Goal: Task Accomplishment & Management: Manage account settings

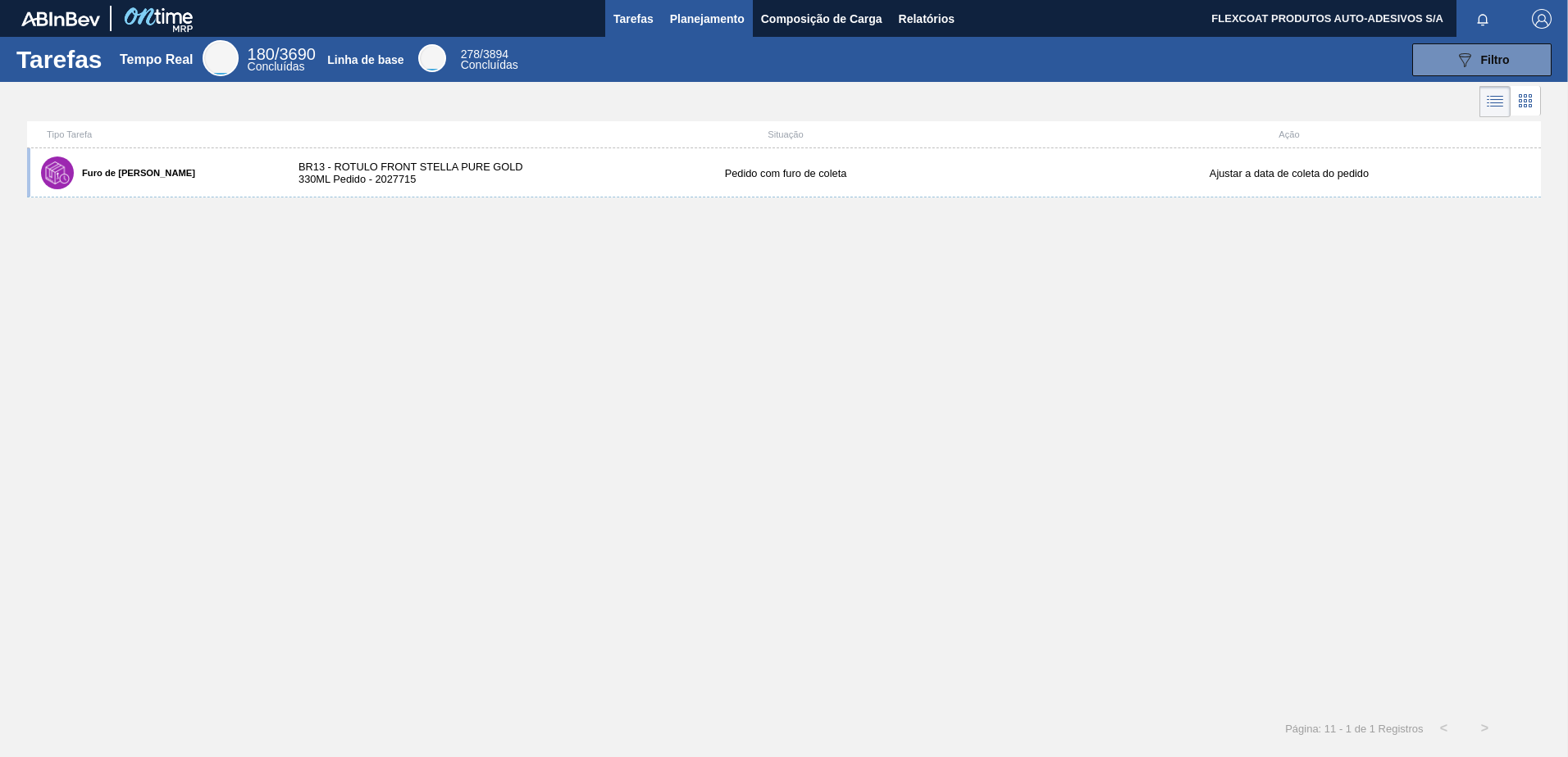
click at [693, 7] on button "Planejamento" at bounding box center [707, 18] width 91 height 37
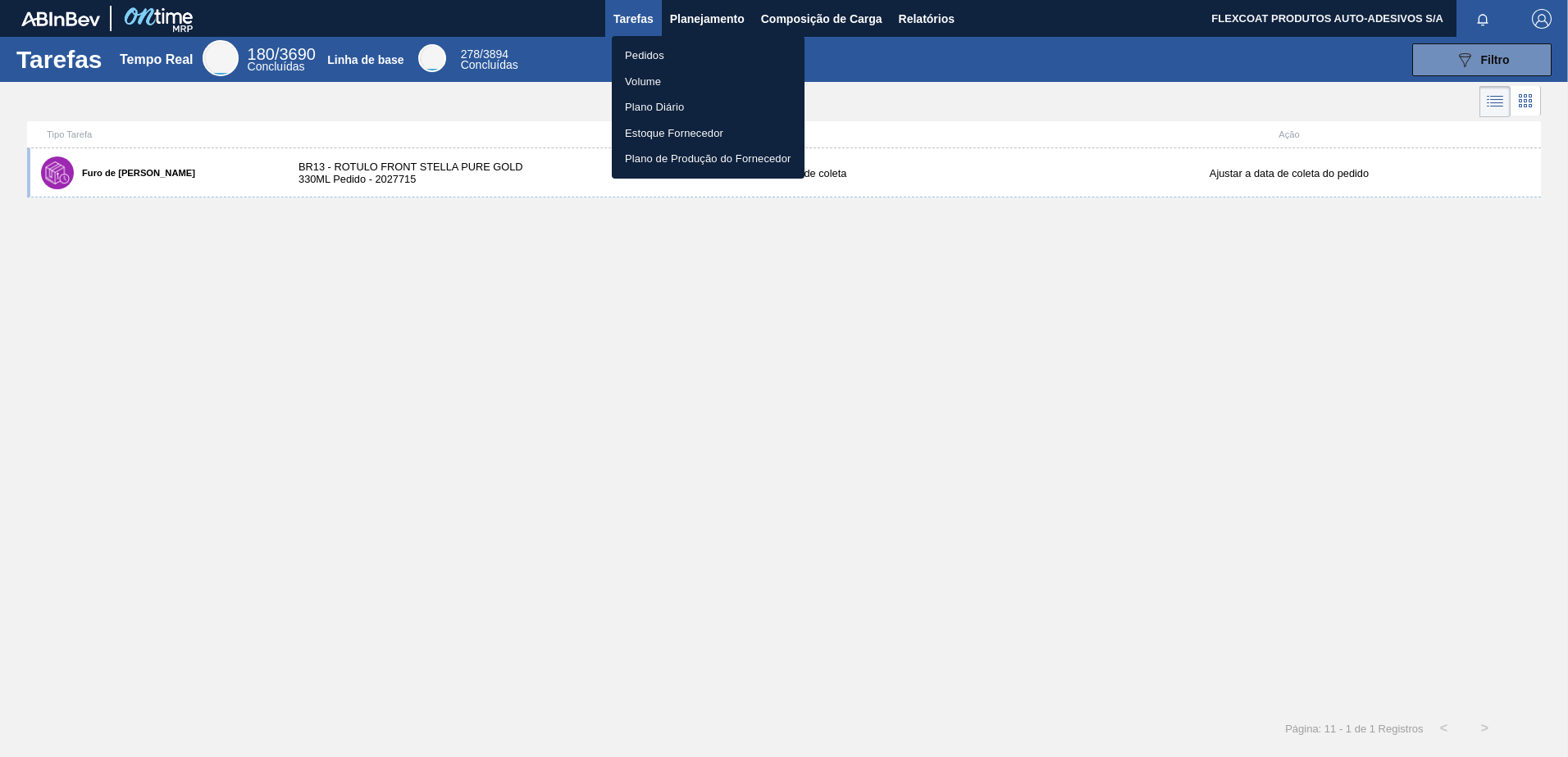
click at [647, 57] on li "Pedidos" at bounding box center [708, 55] width 193 height 27
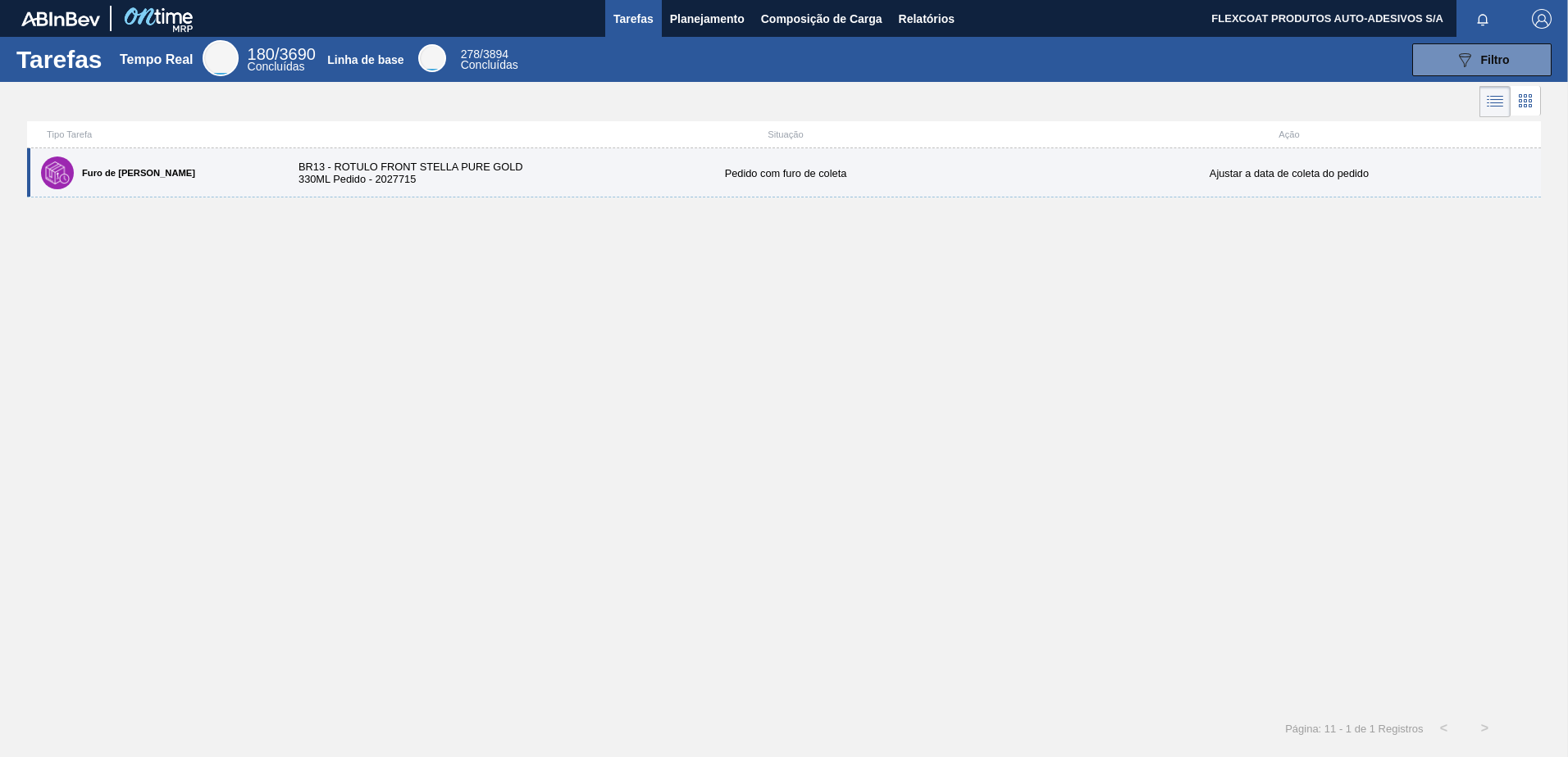
click at [91, 179] on div "Furo de [PERSON_NAME]" at bounding box center [155, 172] width 238 height 41
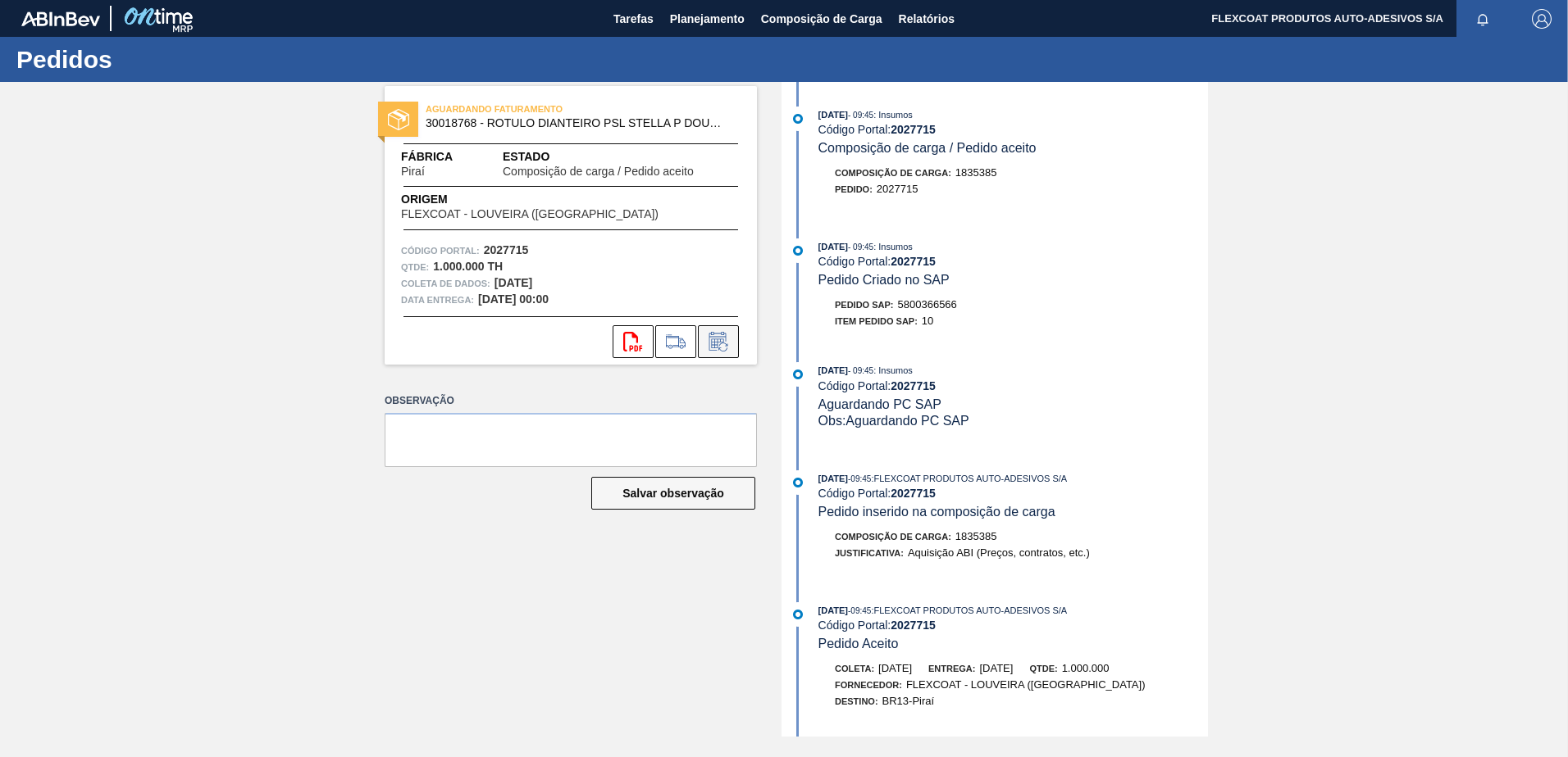
click at [719, 334] on icon at bounding box center [718, 342] width 27 height 20
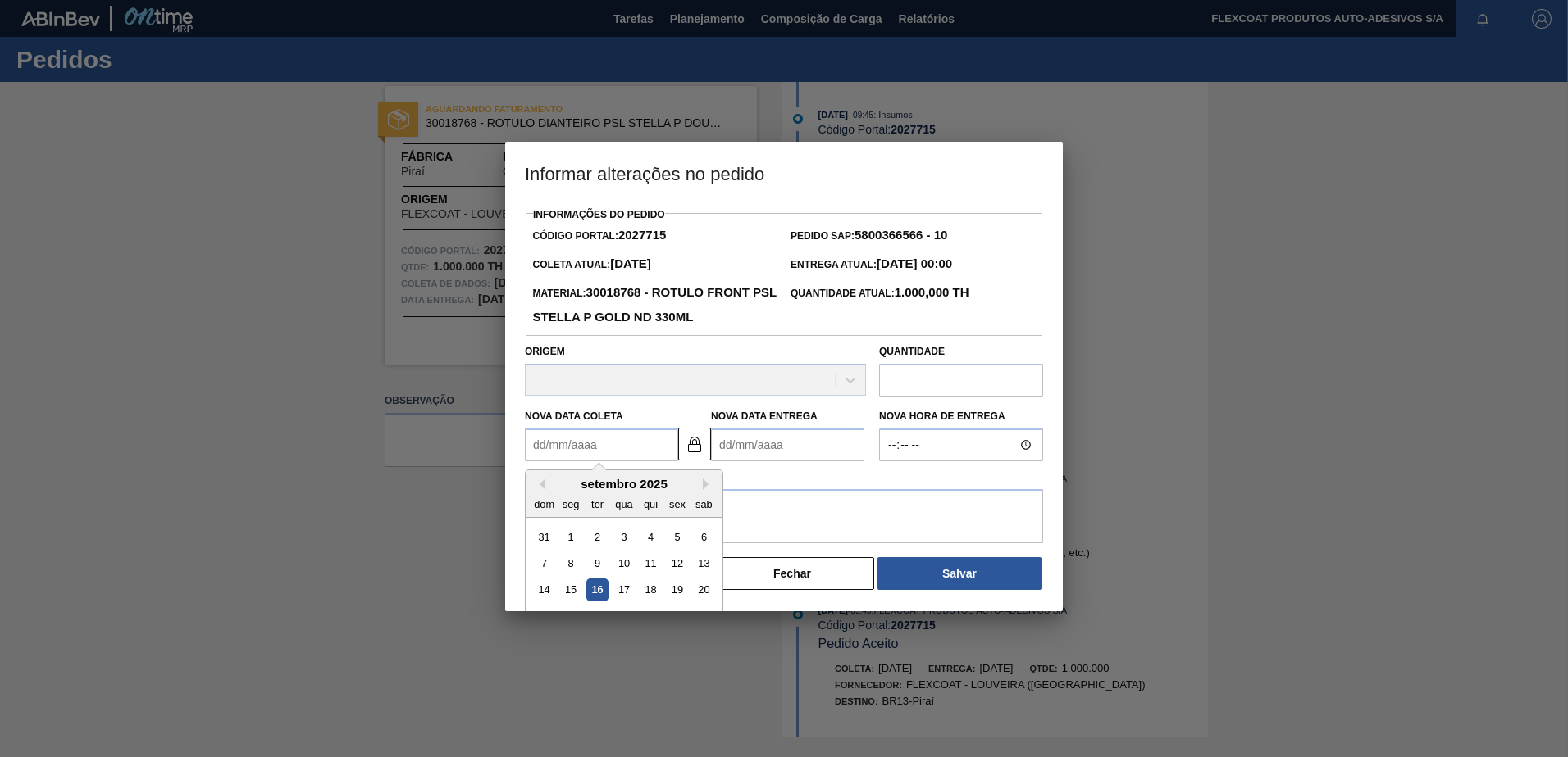
click at [573, 442] on Coleta2027715 "Nova Data Coleta" at bounding box center [601, 445] width 153 height 33
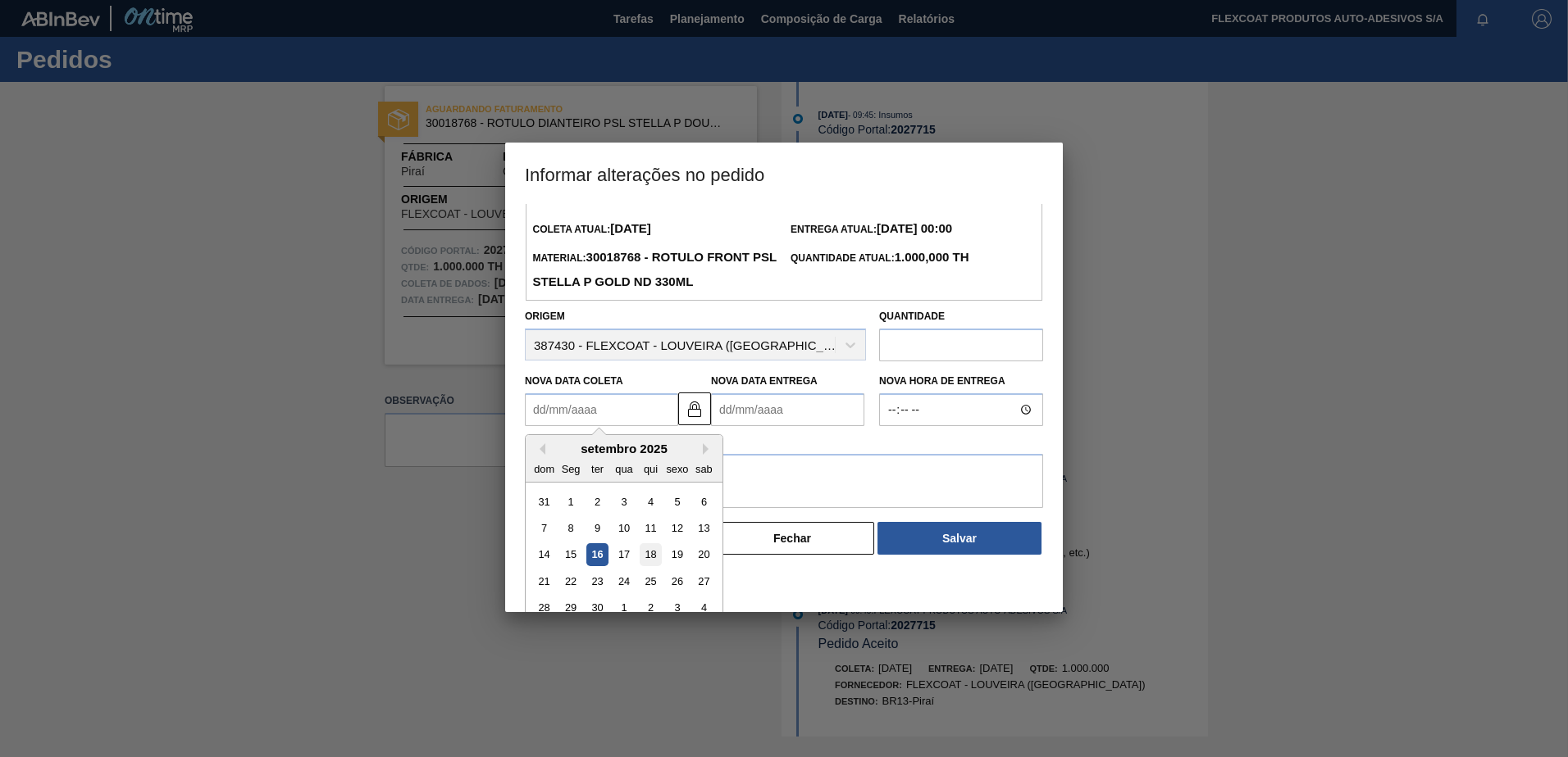
scroll to position [55, 0]
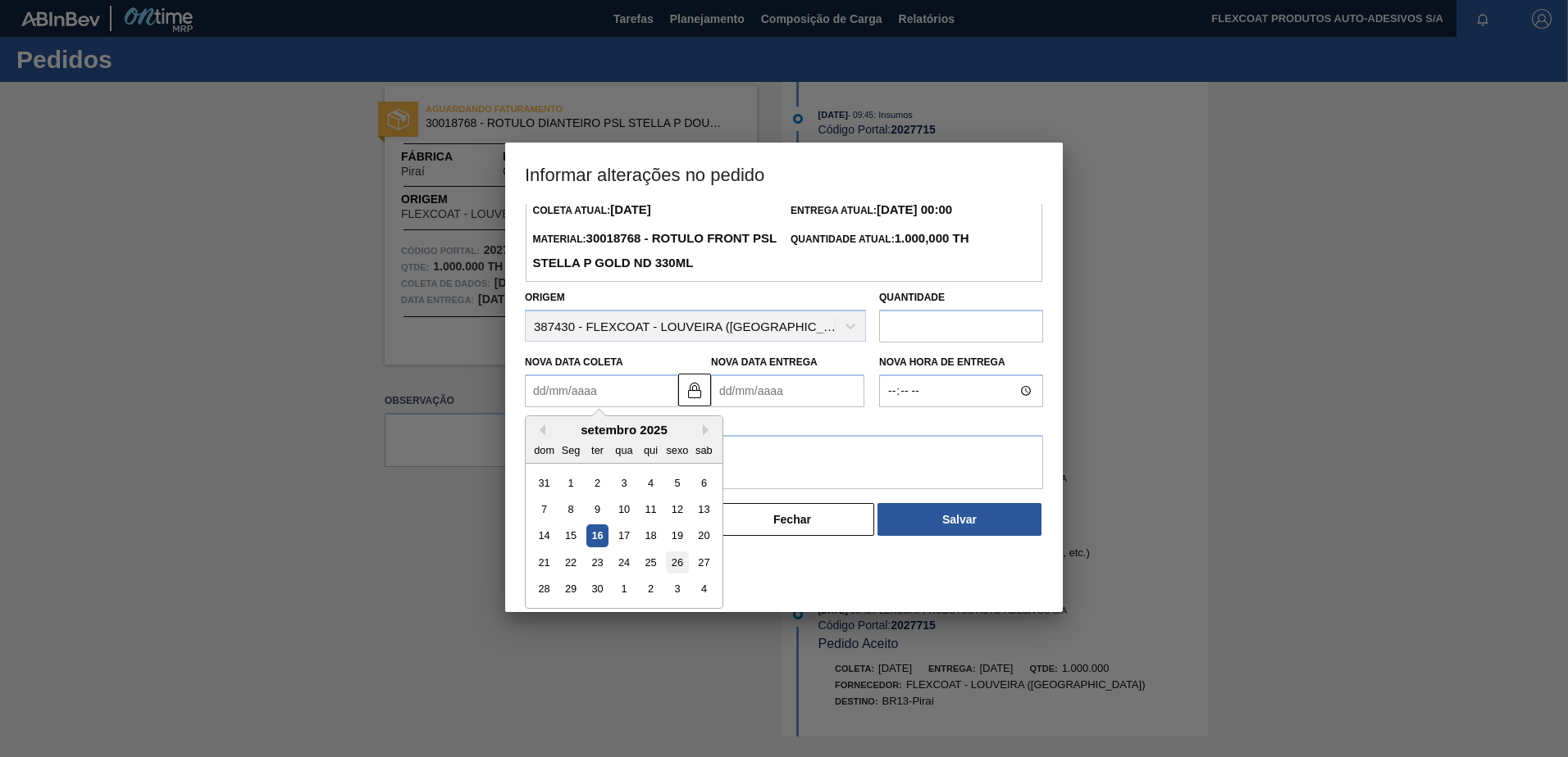
click at [674, 566] on div "26" at bounding box center [676, 562] width 22 height 22
type Coleta2027715 "[DATE]"
type Entrega2027715 "[DATE]"
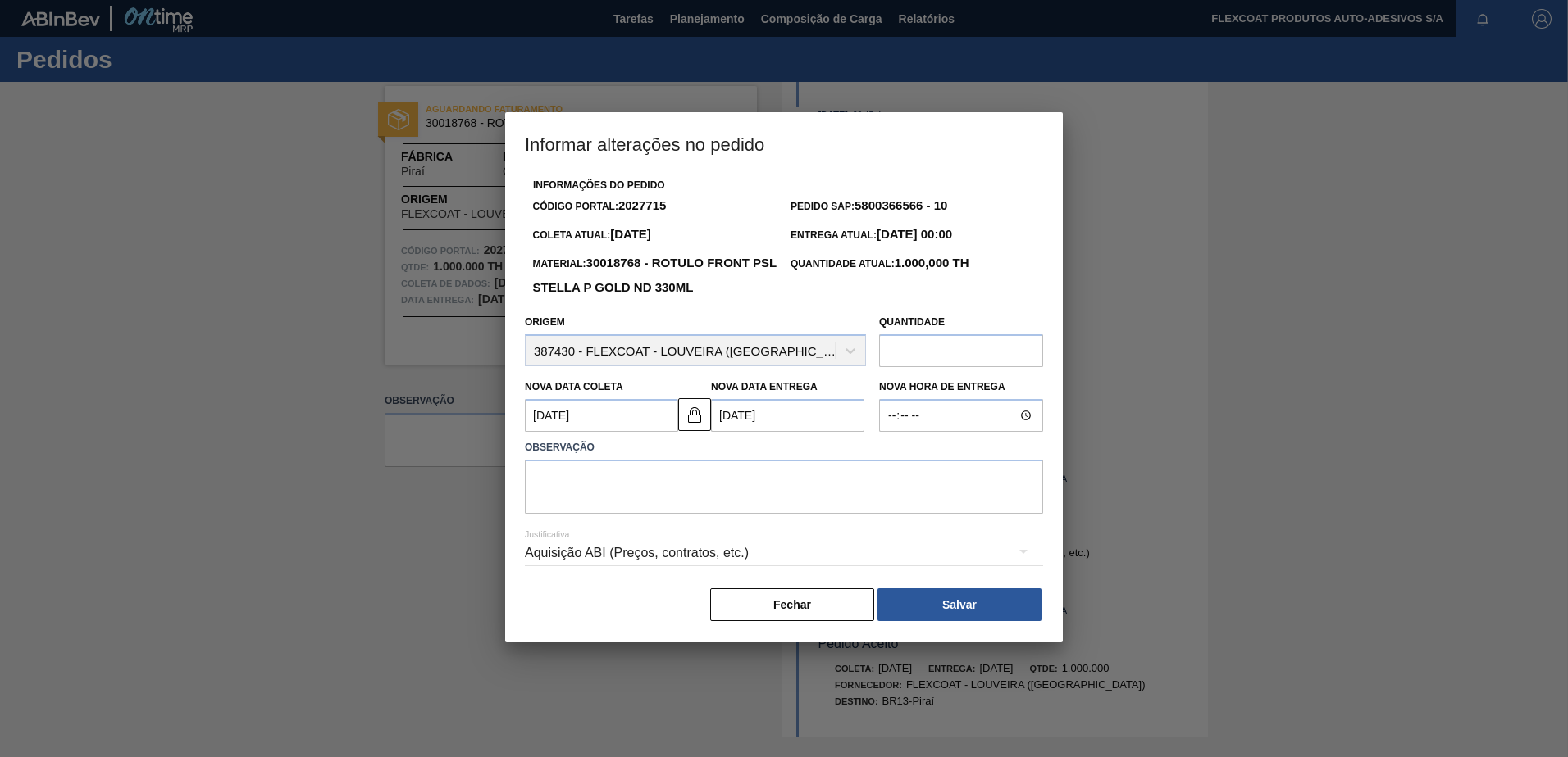
scroll to position [0, 0]
click at [738, 420] on Entrega2027715 "[DATE]" at bounding box center [787, 415] width 153 height 33
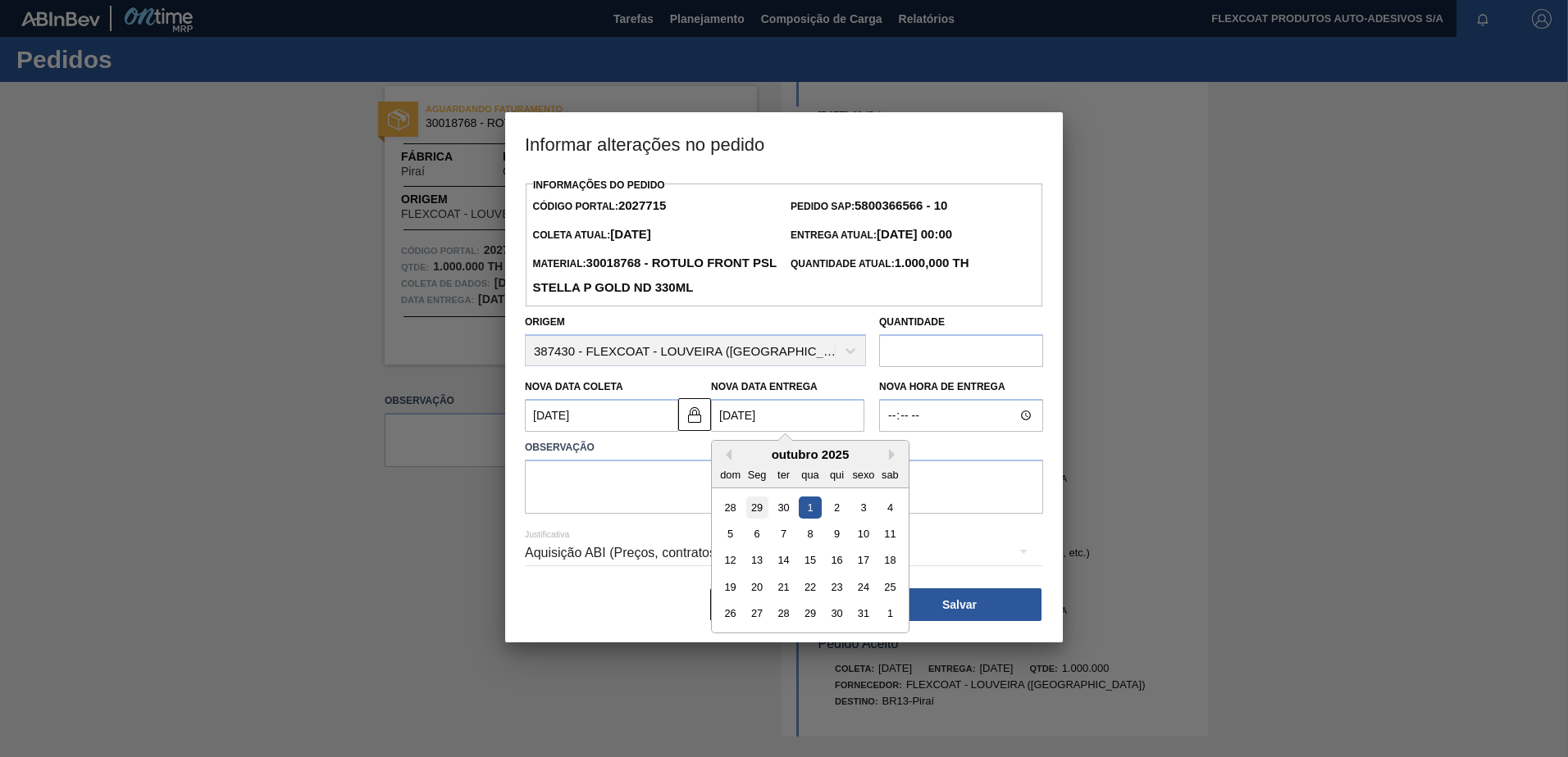
click at [753, 512] on div "29" at bounding box center [757, 508] width 22 height 22
type Coleta2027715 "[DATE]"
type Entrega2027715 "[DATE]"
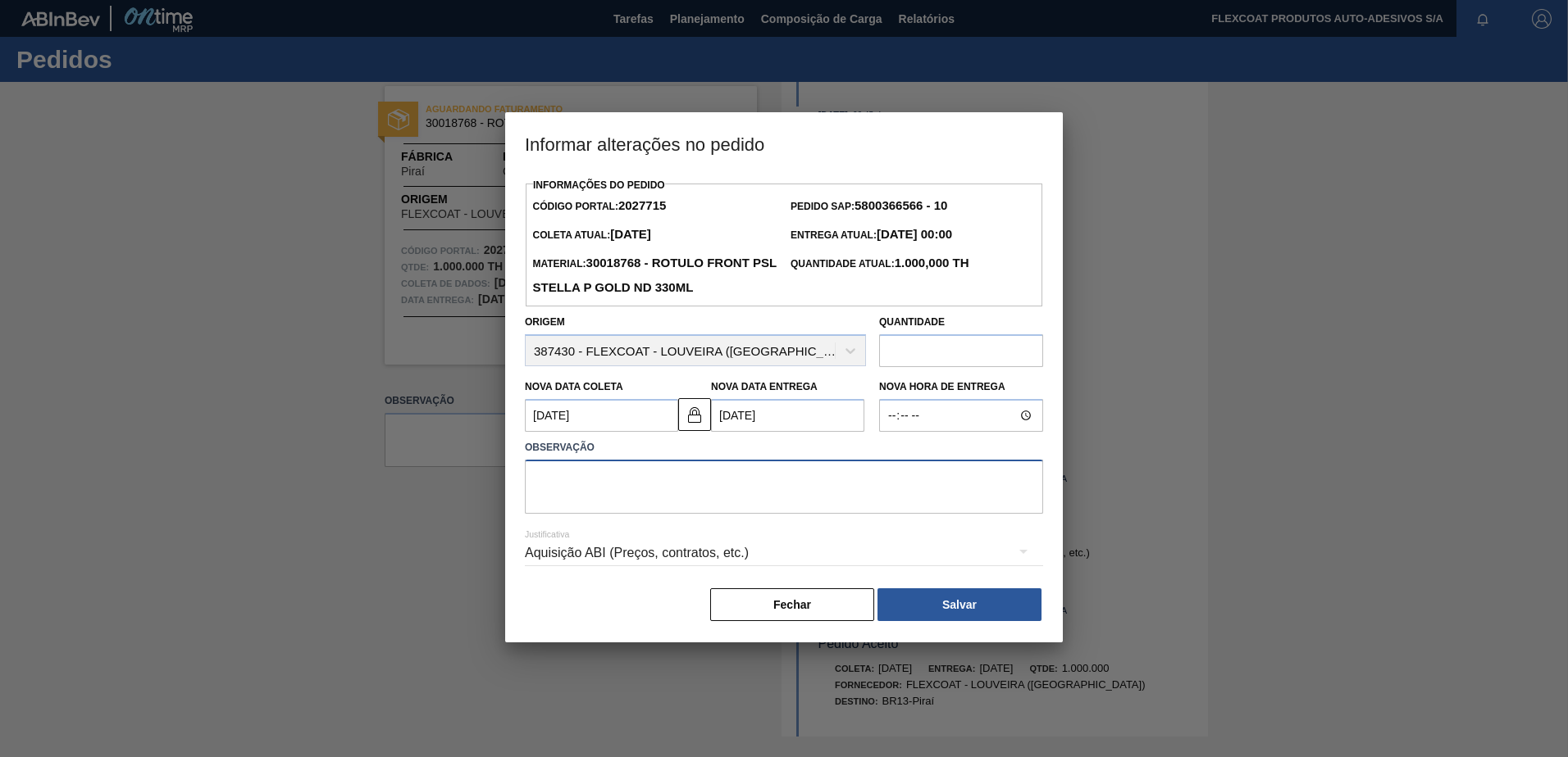
click at [742, 494] on textarea at bounding box center [784, 486] width 518 height 54
type textarea "imprevisto produção"
click at [949, 613] on button "Salvar" at bounding box center [959, 604] width 164 height 33
click at [949, 608] on button "Salvar" at bounding box center [959, 604] width 164 height 33
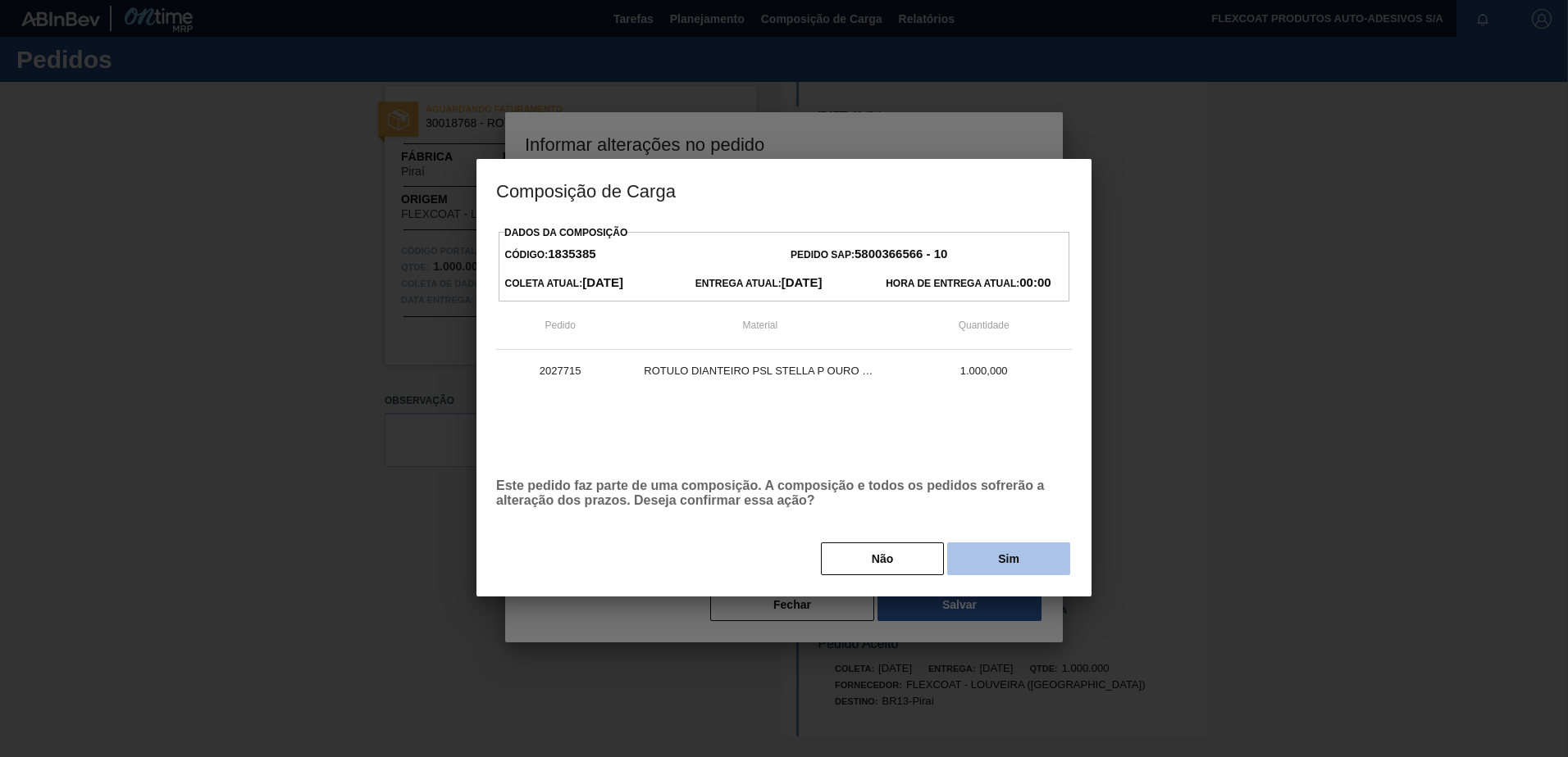
click at [1002, 556] on button "Sim" at bounding box center [1008, 558] width 123 height 33
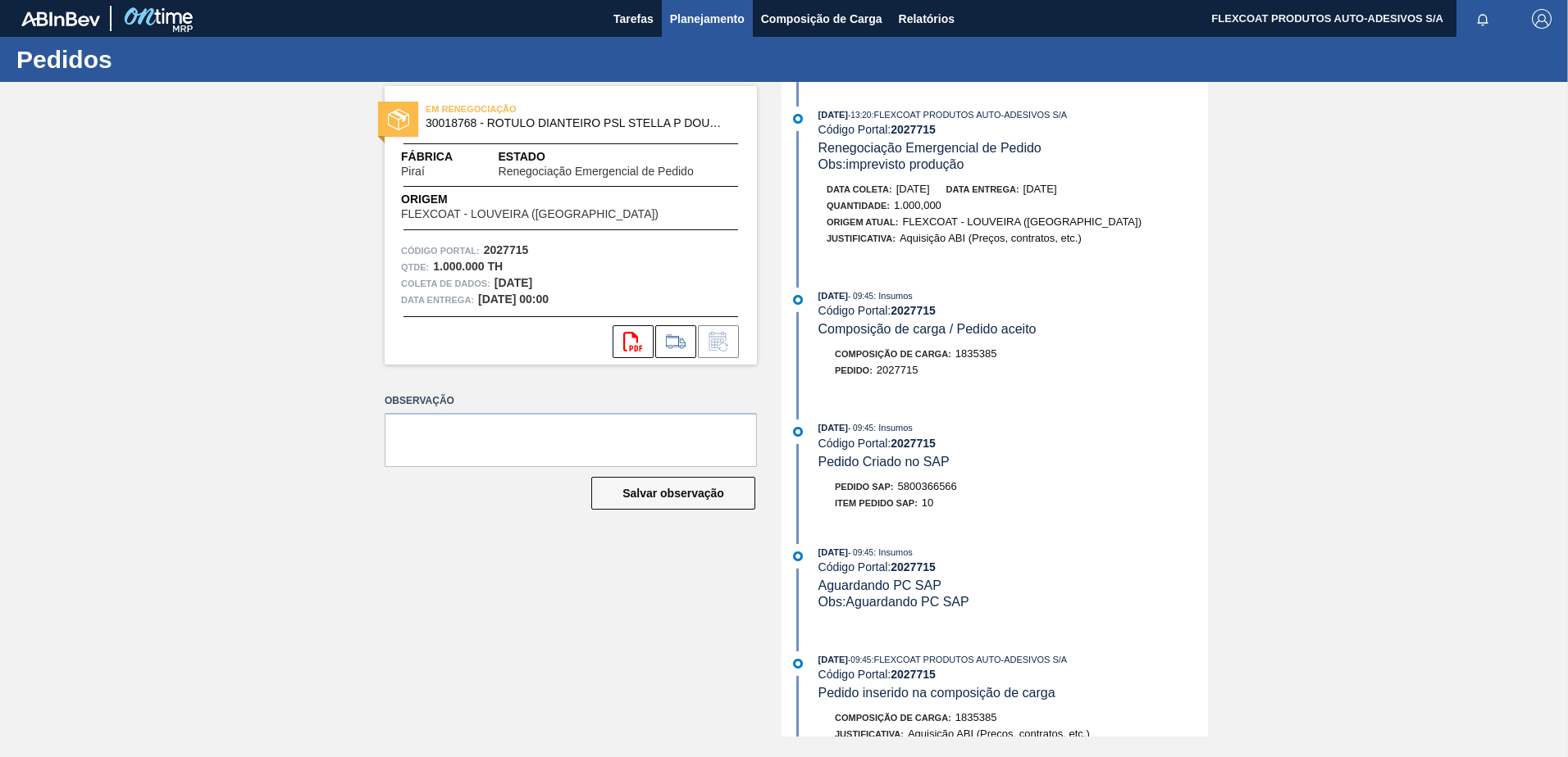
click at [688, 22] on span "Planejamento" at bounding box center [707, 19] width 74 height 20
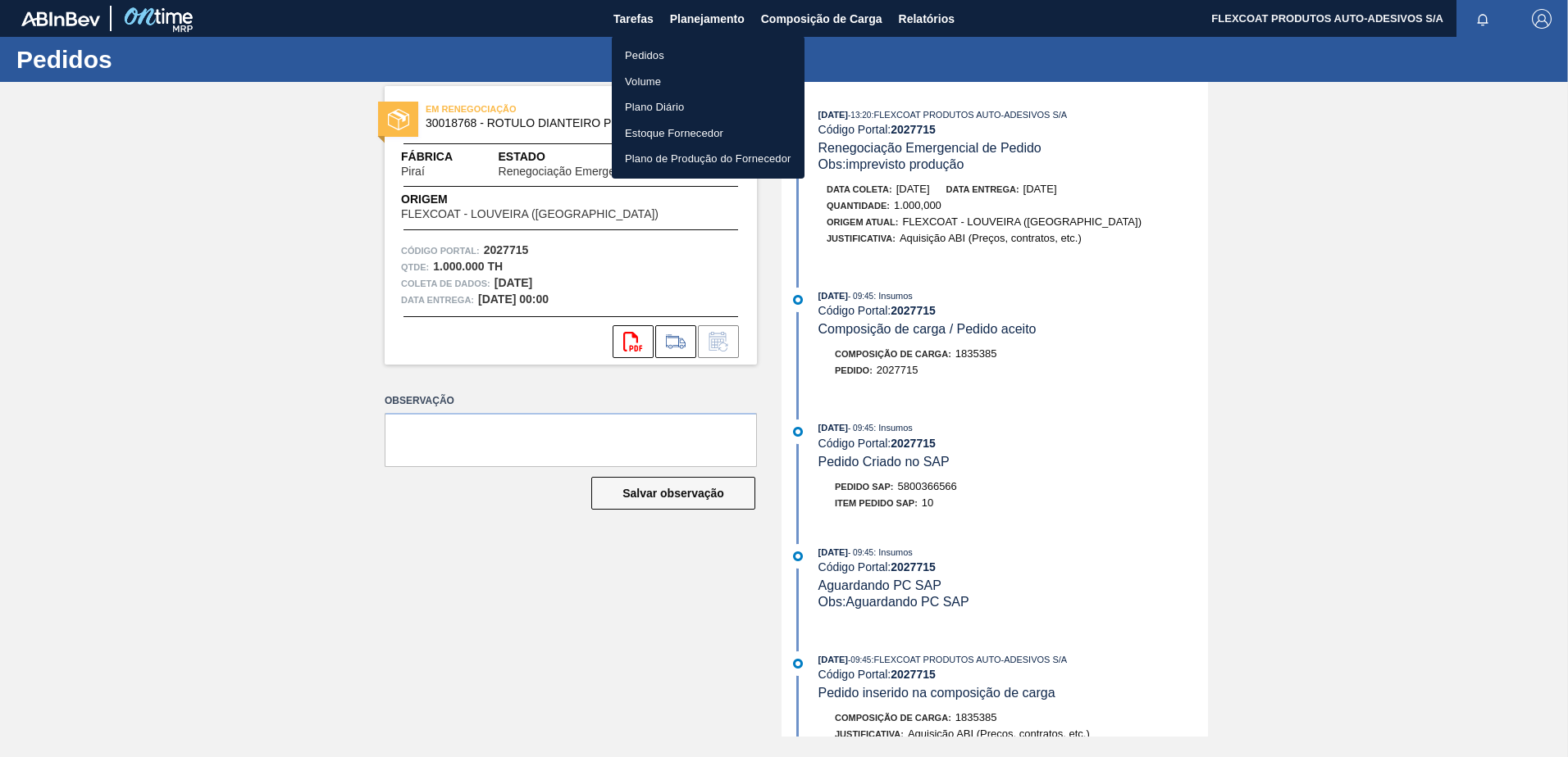
click at [653, 52] on li "Pedidos" at bounding box center [708, 55] width 193 height 27
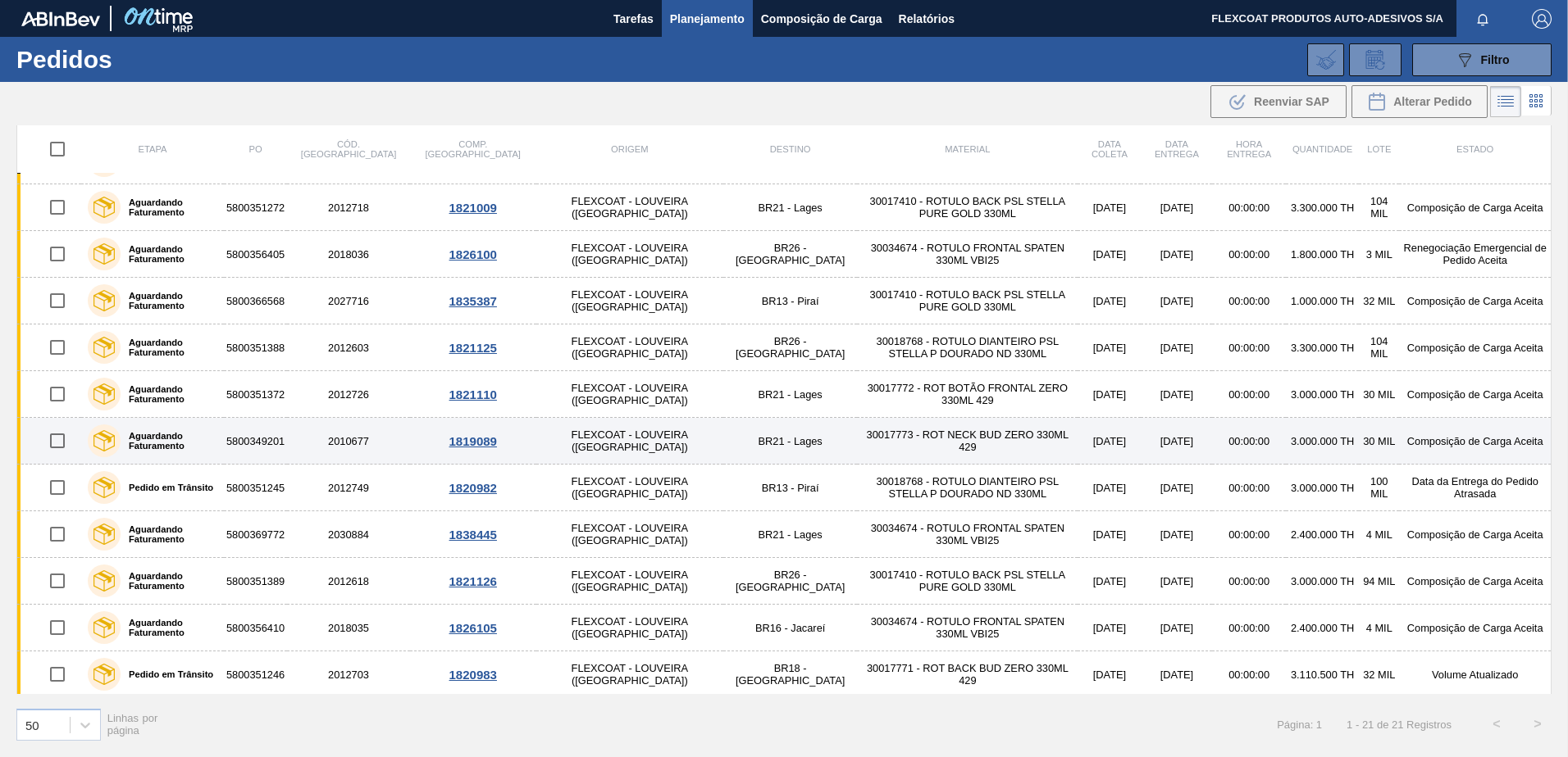
scroll to position [51, 0]
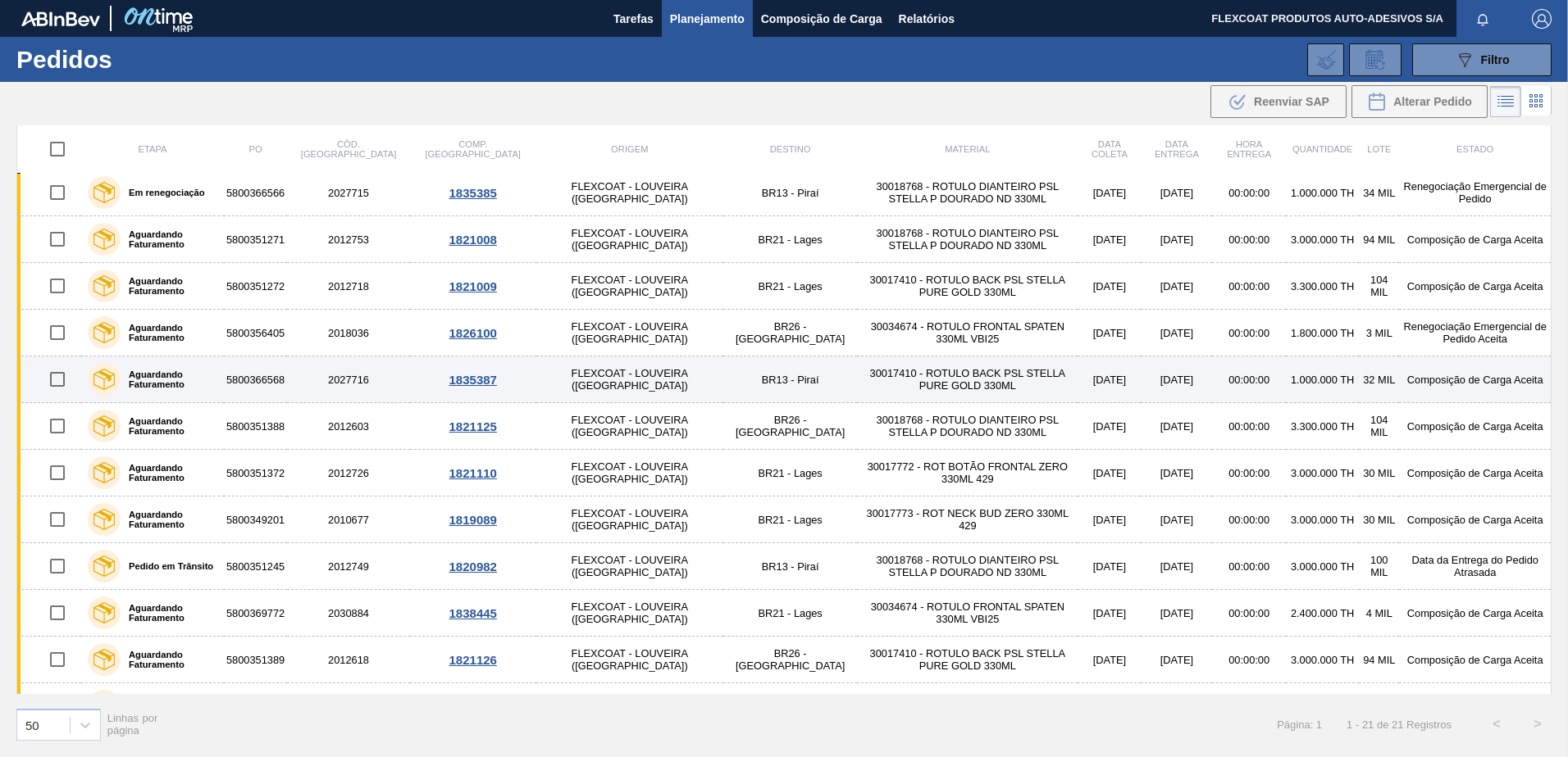
click at [170, 375] on label "Aguardando Faturamento" at bounding box center [169, 379] width 97 height 20
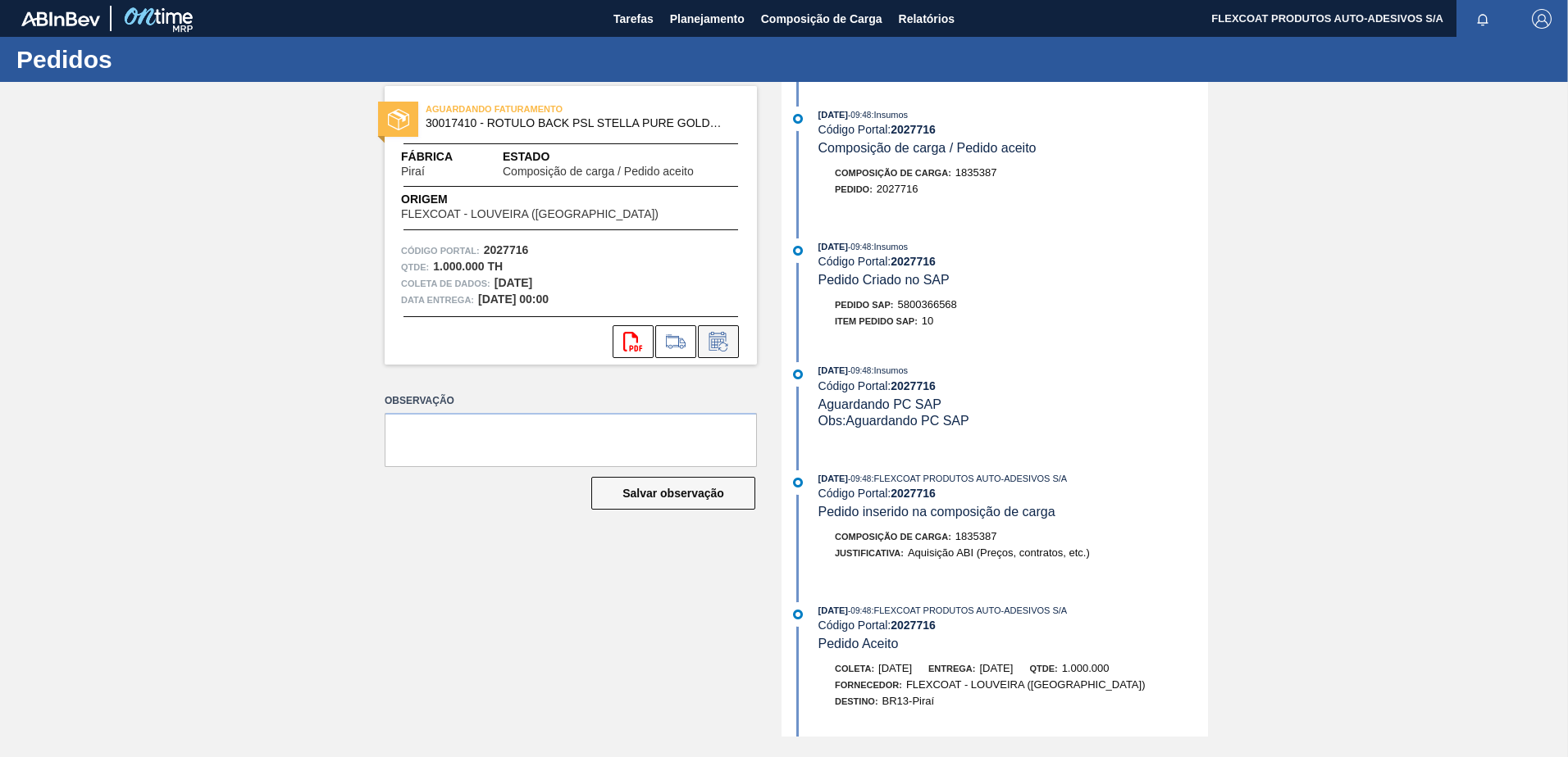
click at [723, 347] on icon at bounding box center [718, 342] width 27 height 20
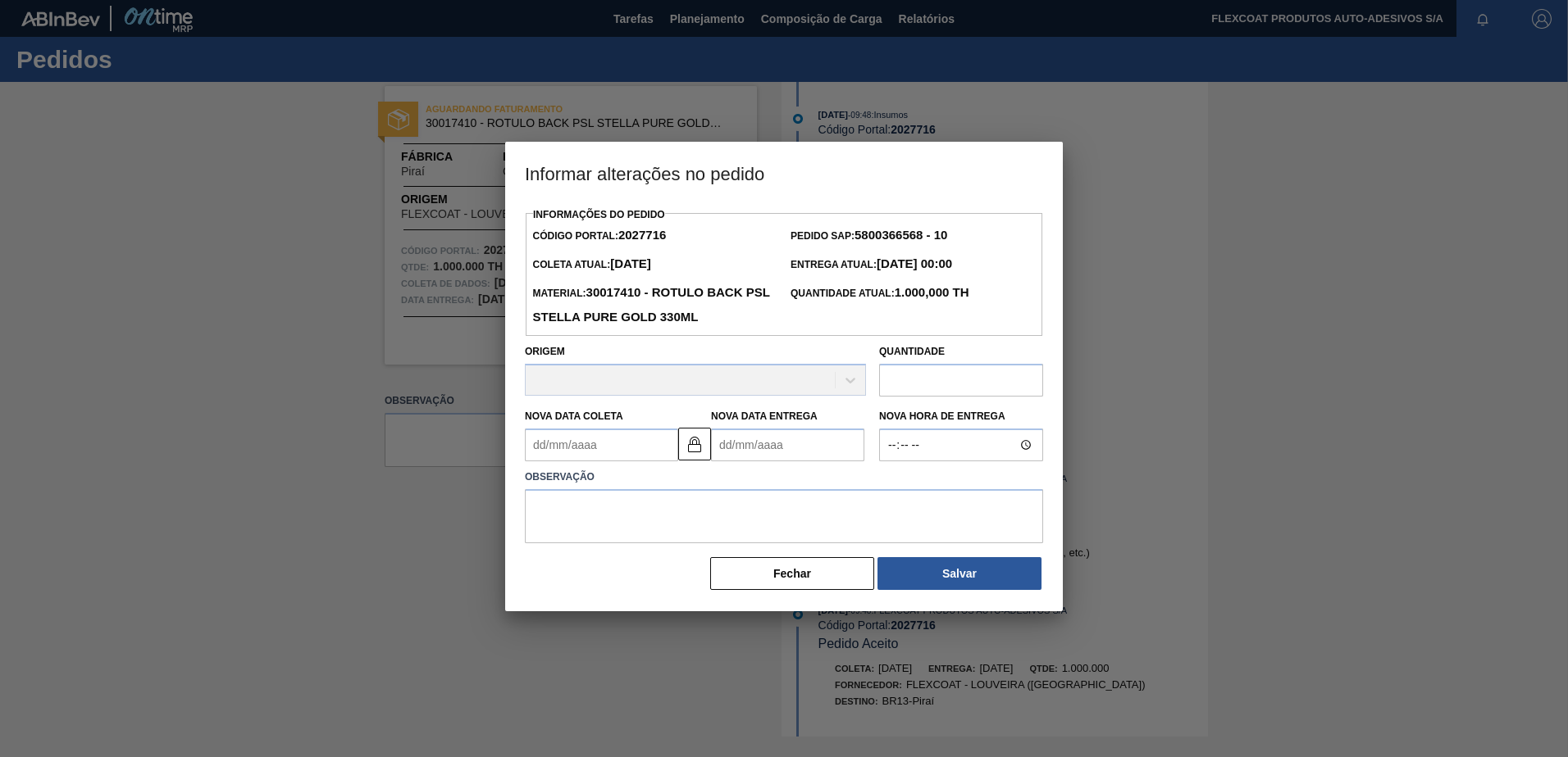
click at [754, 452] on Entrega2027716 "Nova Data Entrega" at bounding box center [787, 445] width 153 height 33
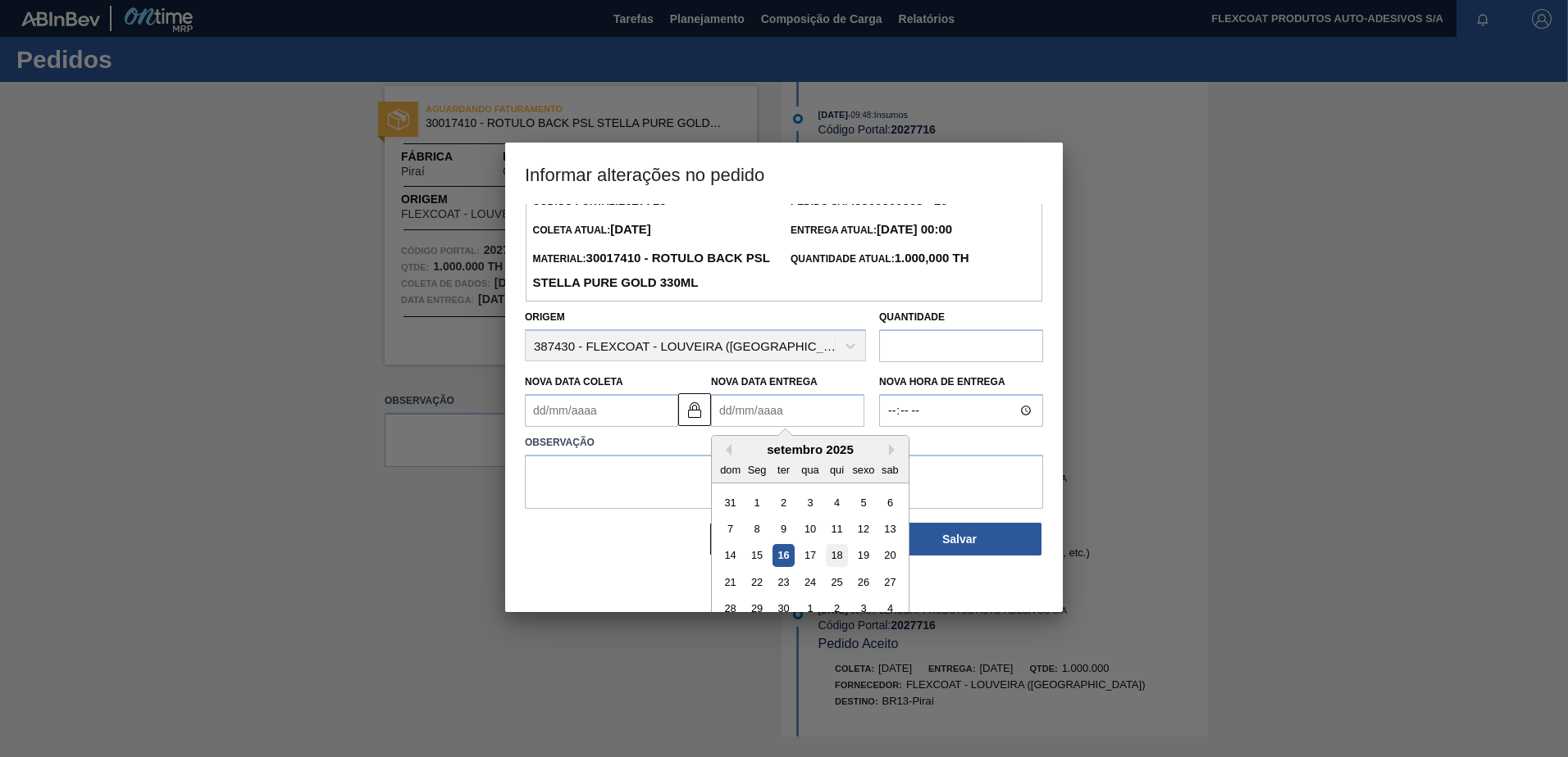
scroll to position [55, 0]
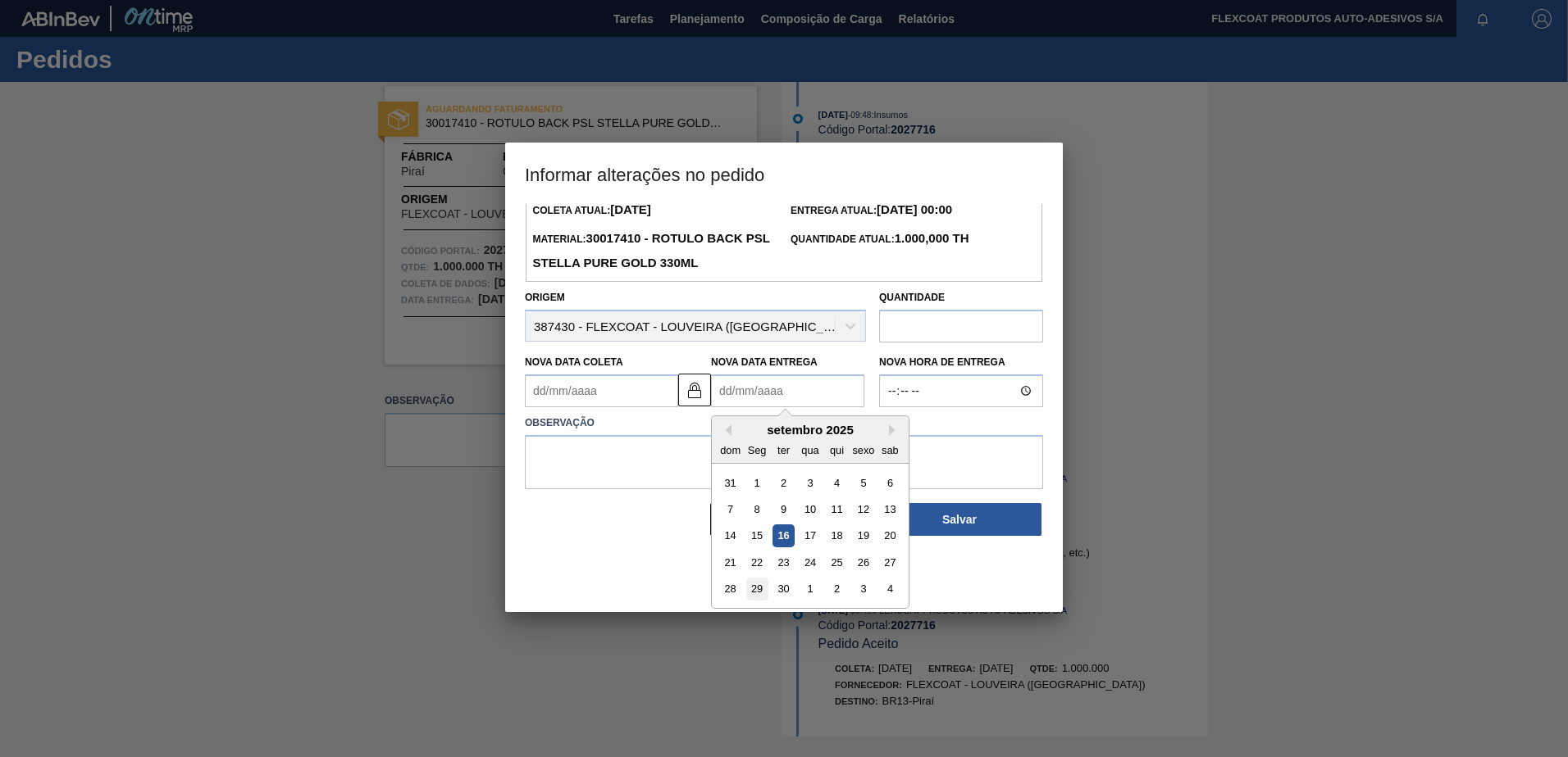
click at [751, 593] on div "29" at bounding box center [757, 590] width 22 height 22
type Coleta2027716 "[DATE]"
type Entrega2027716 "[DATE]"
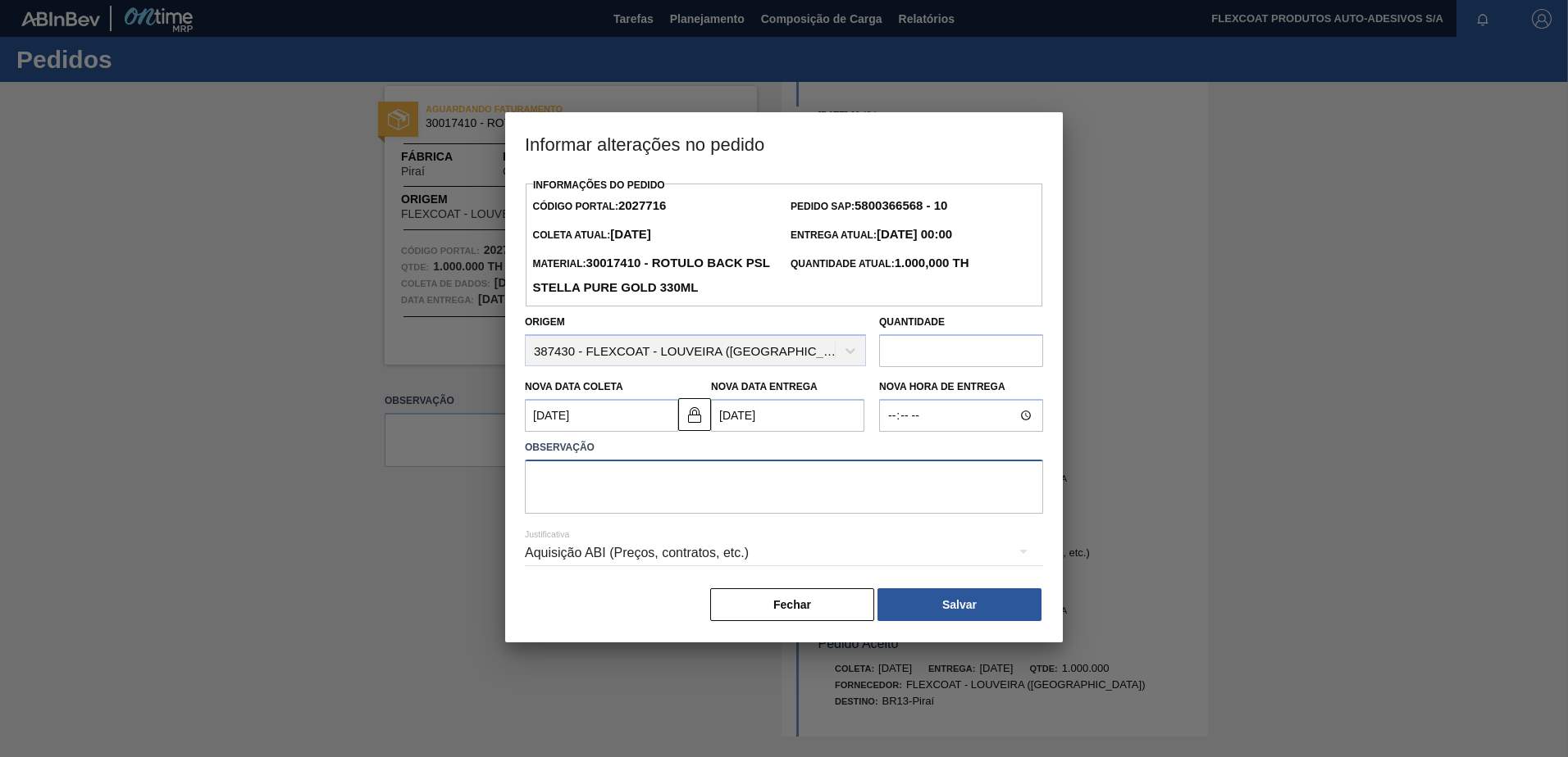
click at [619, 492] on textarea at bounding box center [784, 486] width 518 height 54
type textarea "imprevisto na produção"
click at [944, 606] on button "Salvar" at bounding box center [959, 604] width 164 height 33
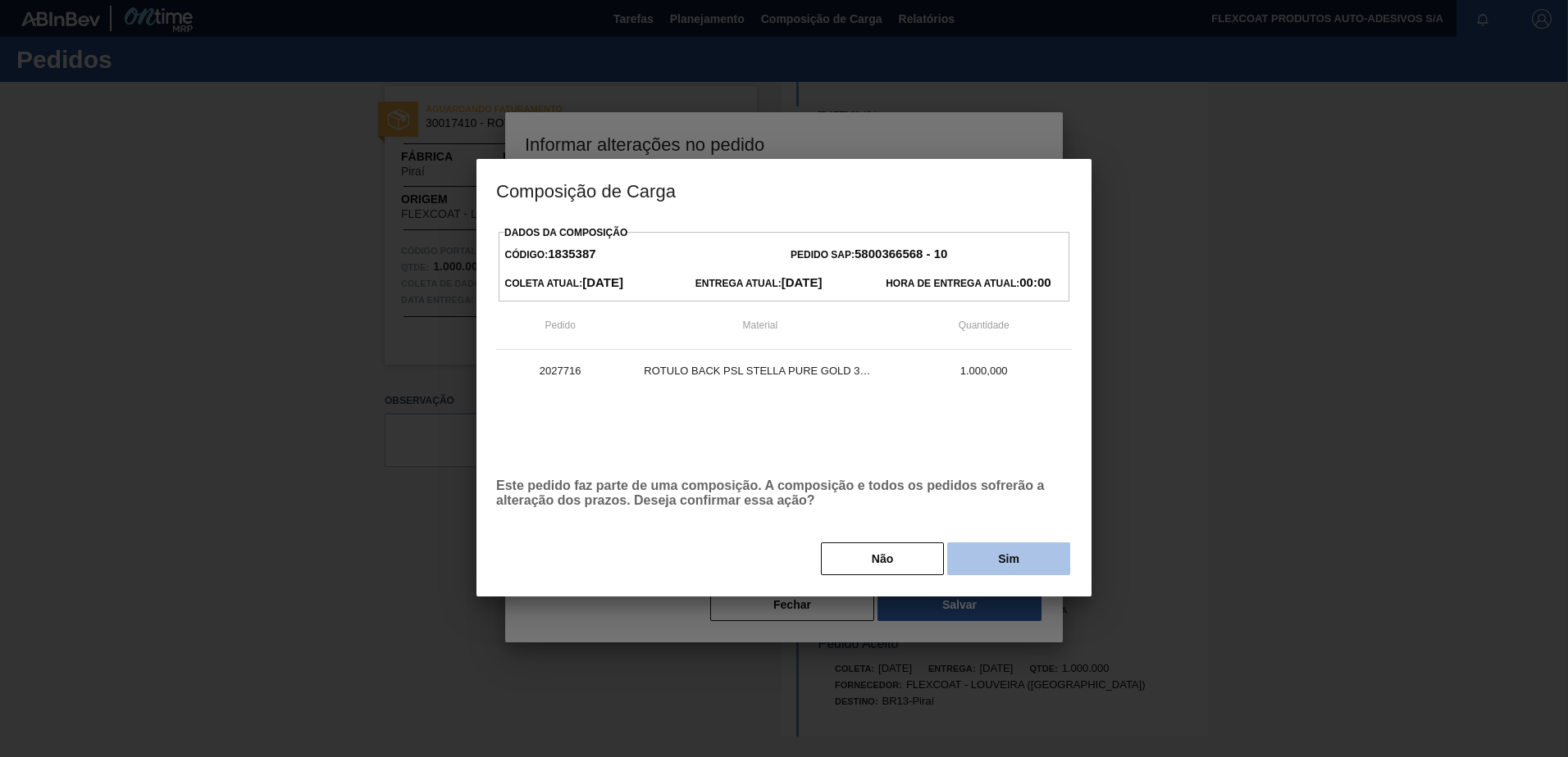
click at [1034, 564] on button "Sim" at bounding box center [1008, 558] width 123 height 33
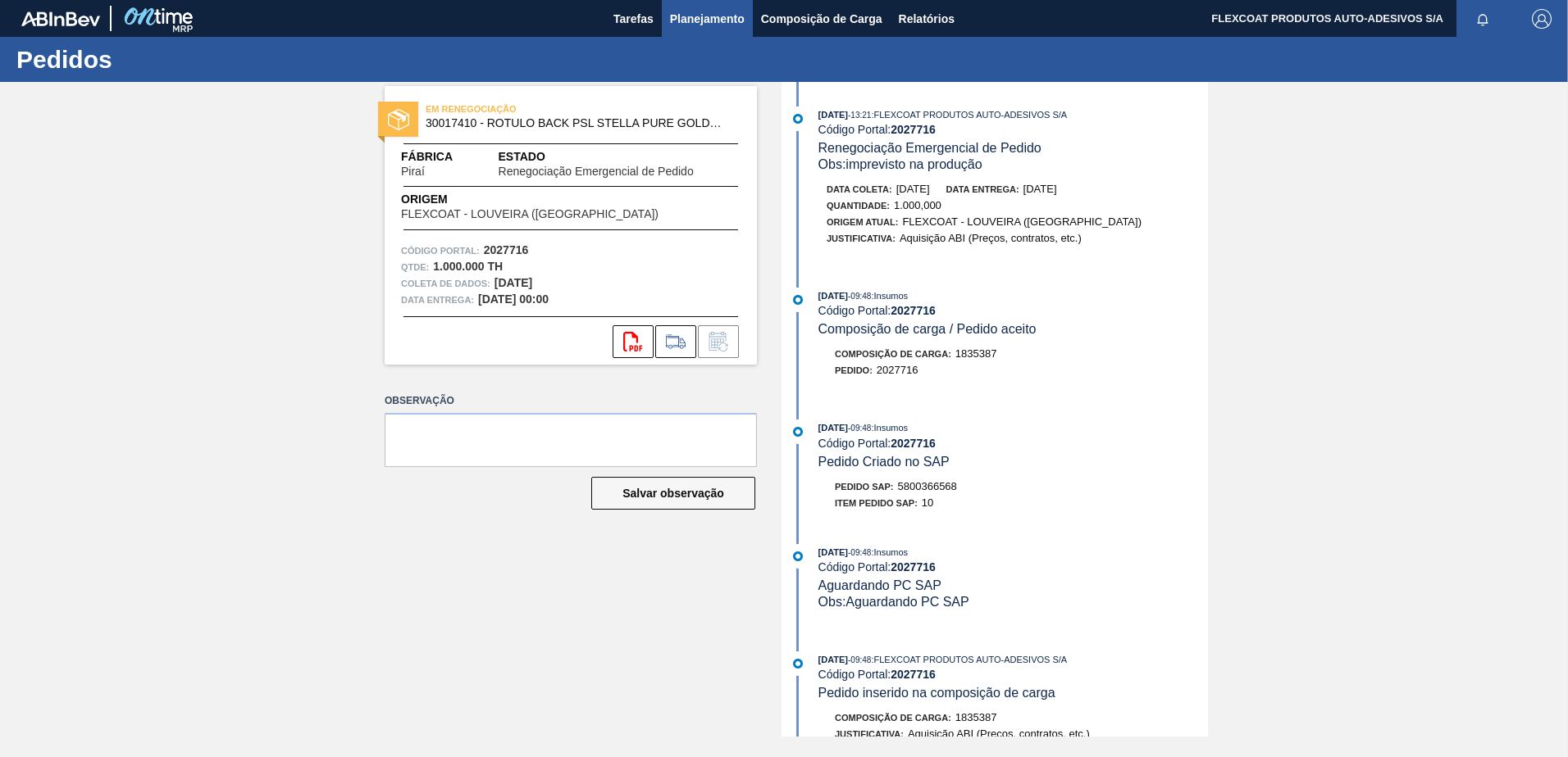
click at [697, 26] on span "Planejamento" at bounding box center [707, 19] width 74 height 20
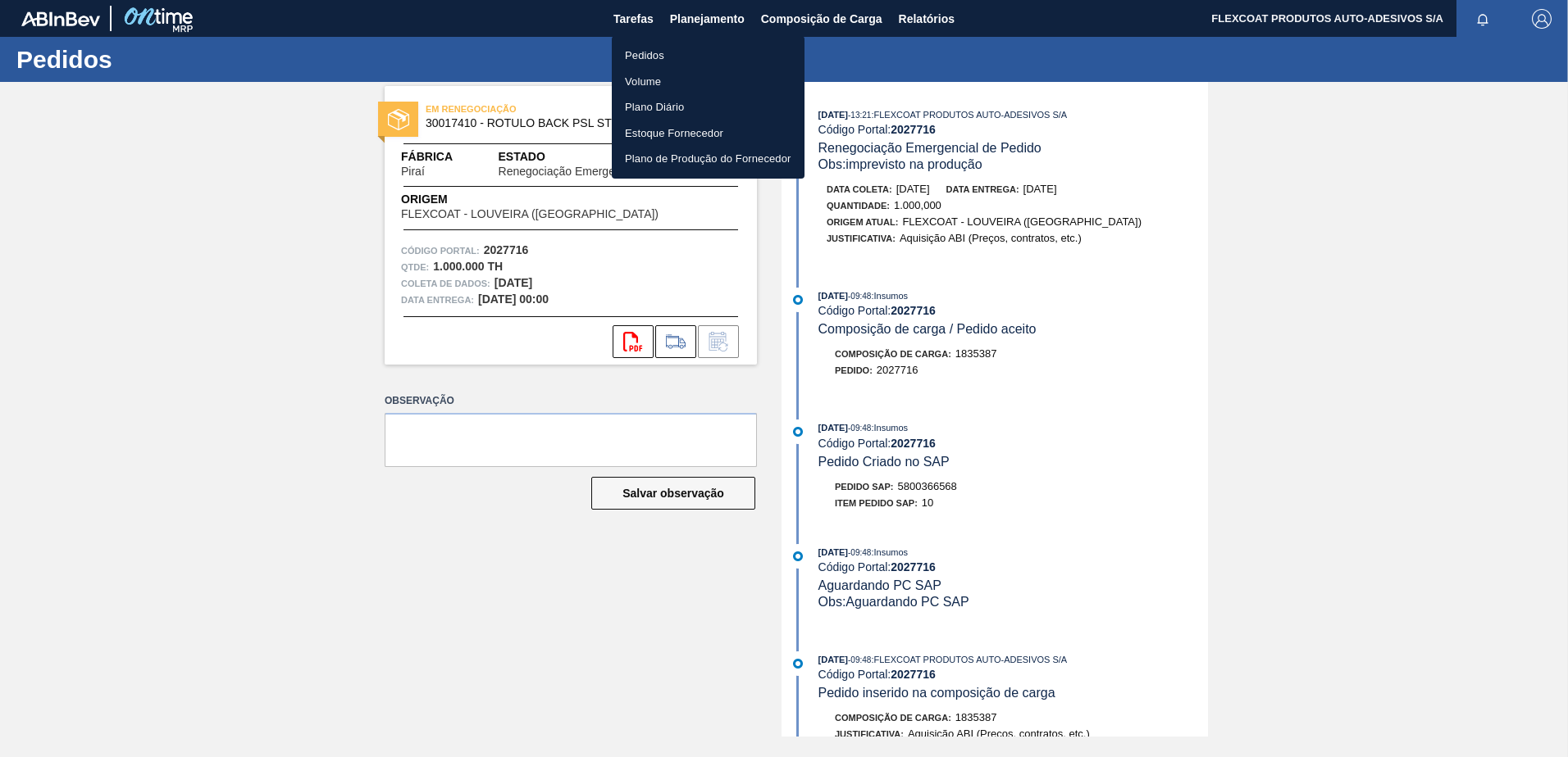
click at [653, 60] on li "Pedidos" at bounding box center [708, 55] width 193 height 27
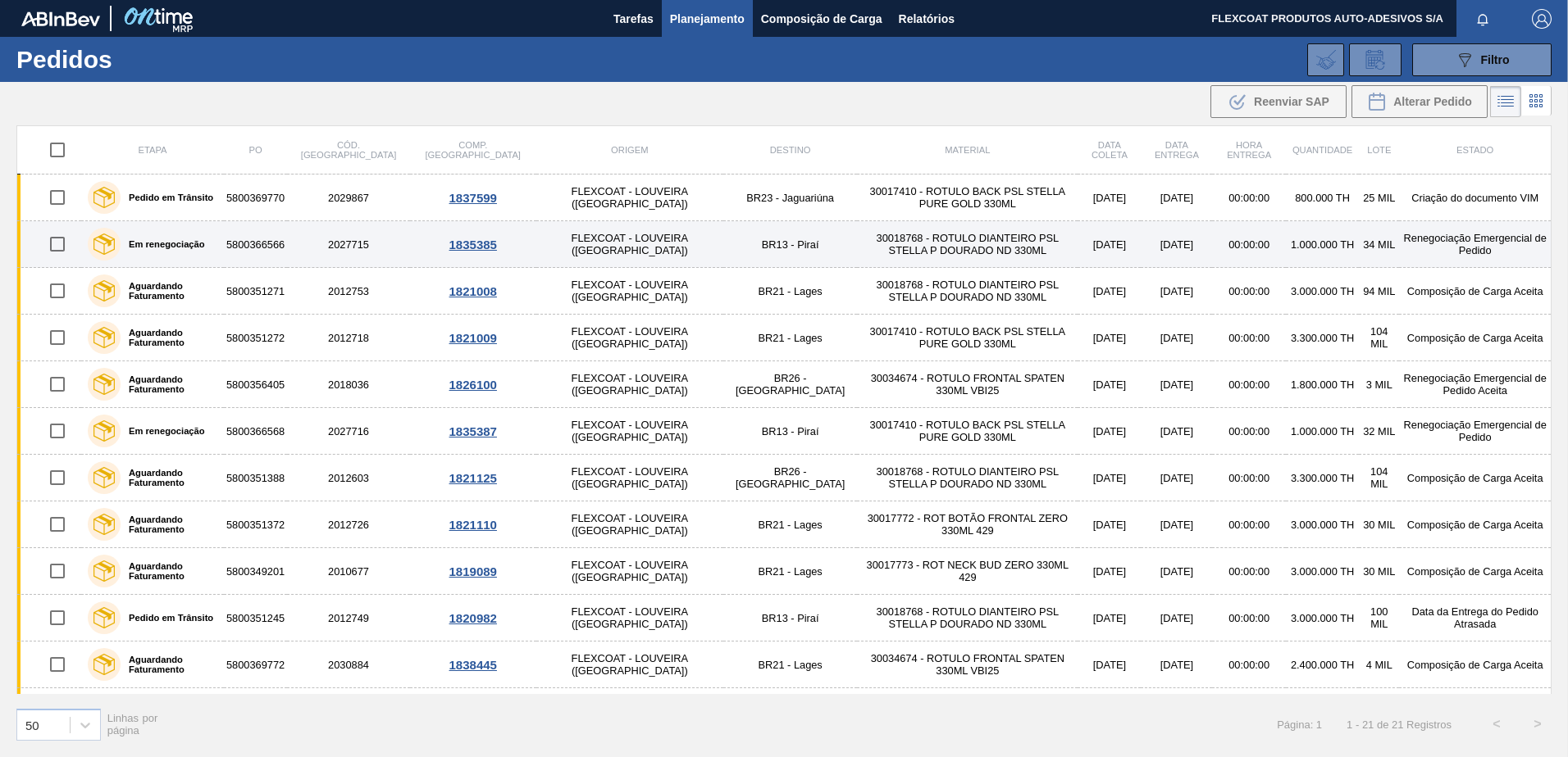
click at [170, 247] on label "Em renegociação" at bounding box center [162, 244] width 84 height 10
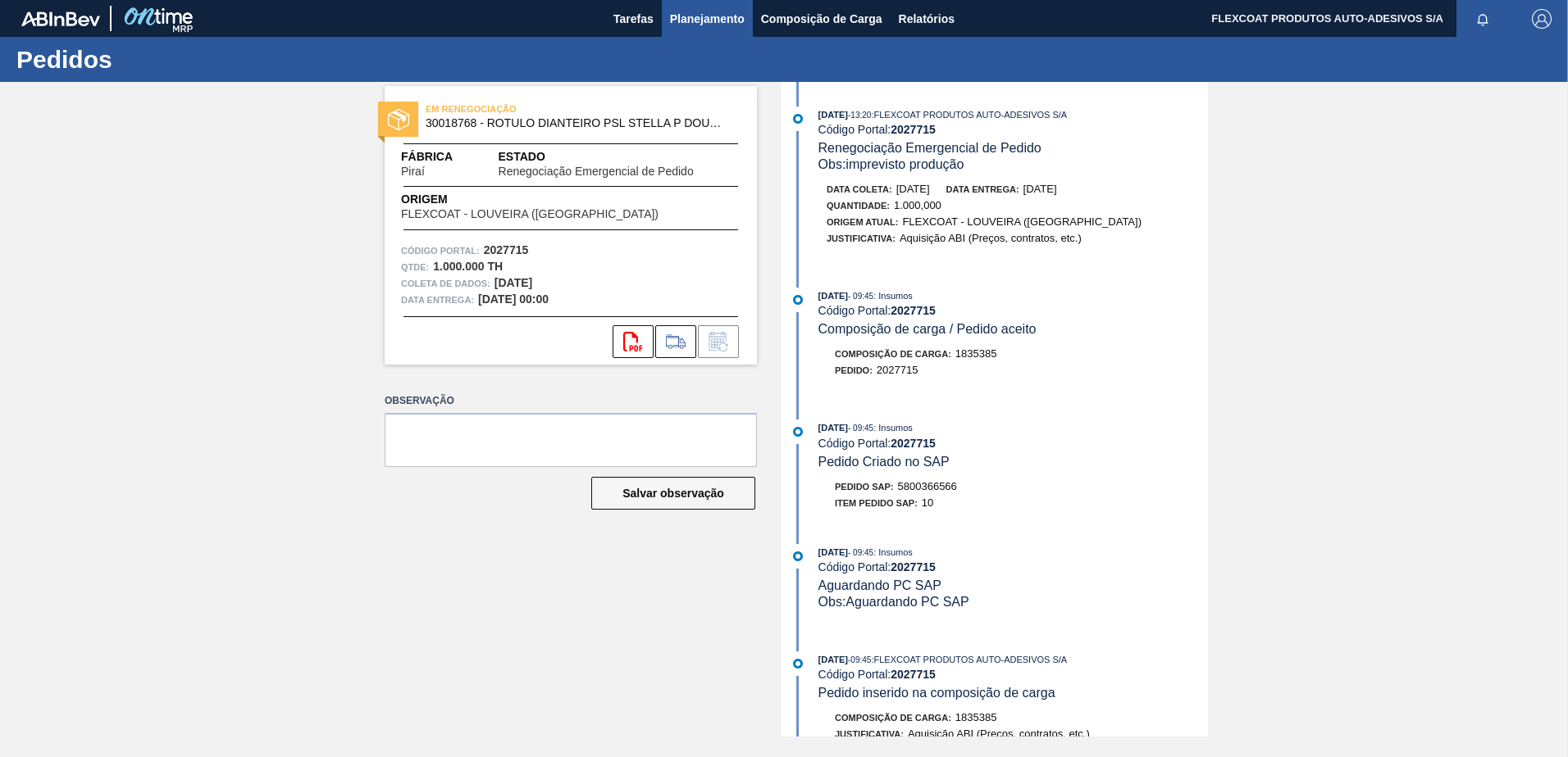
click at [705, 22] on span "Planejamento" at bounding box center [707, 19] width 74 height 20
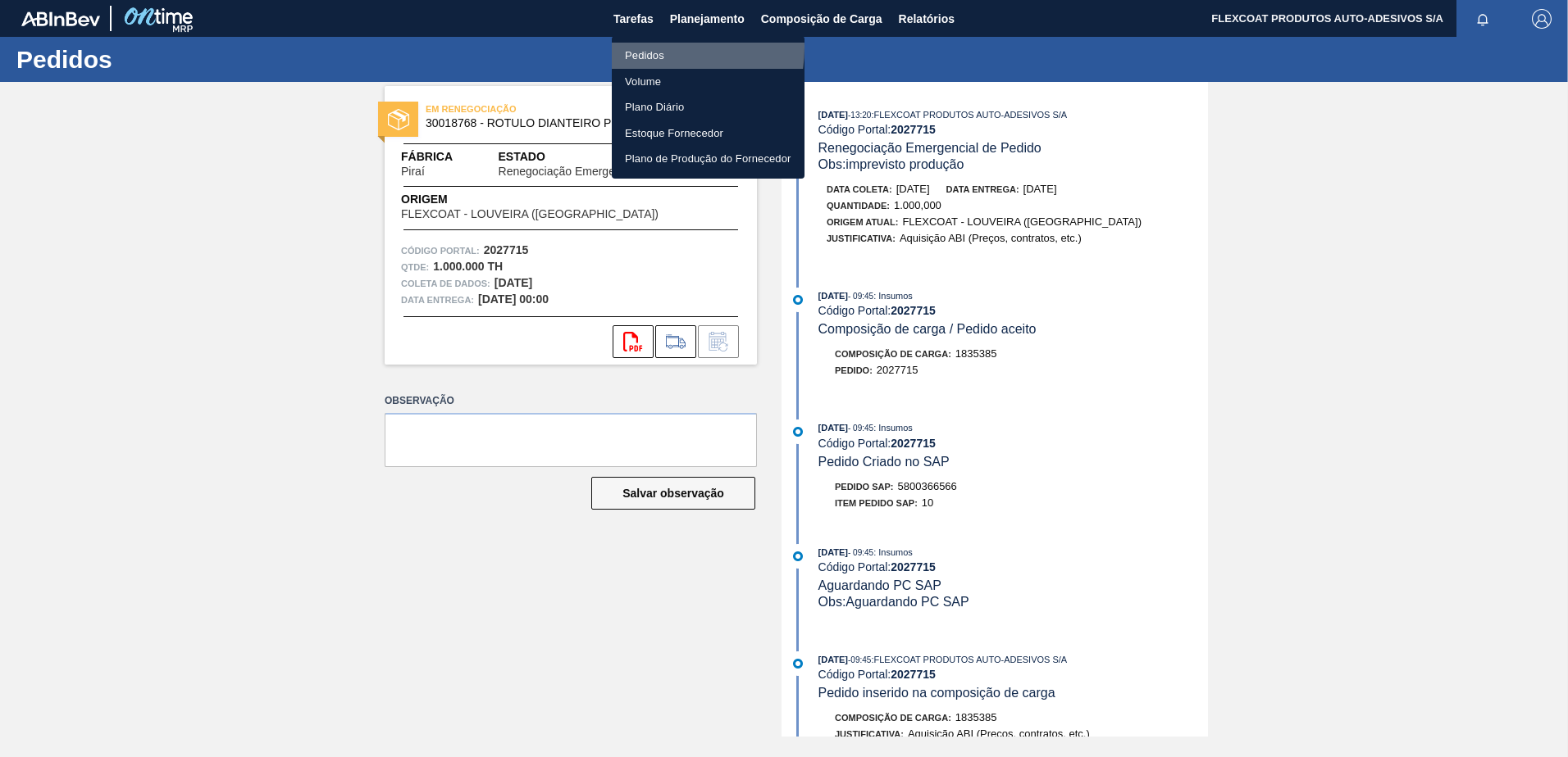
click at [648, 47] on li "Pedidos" at bounding box center [708, 55] width 193 height 27
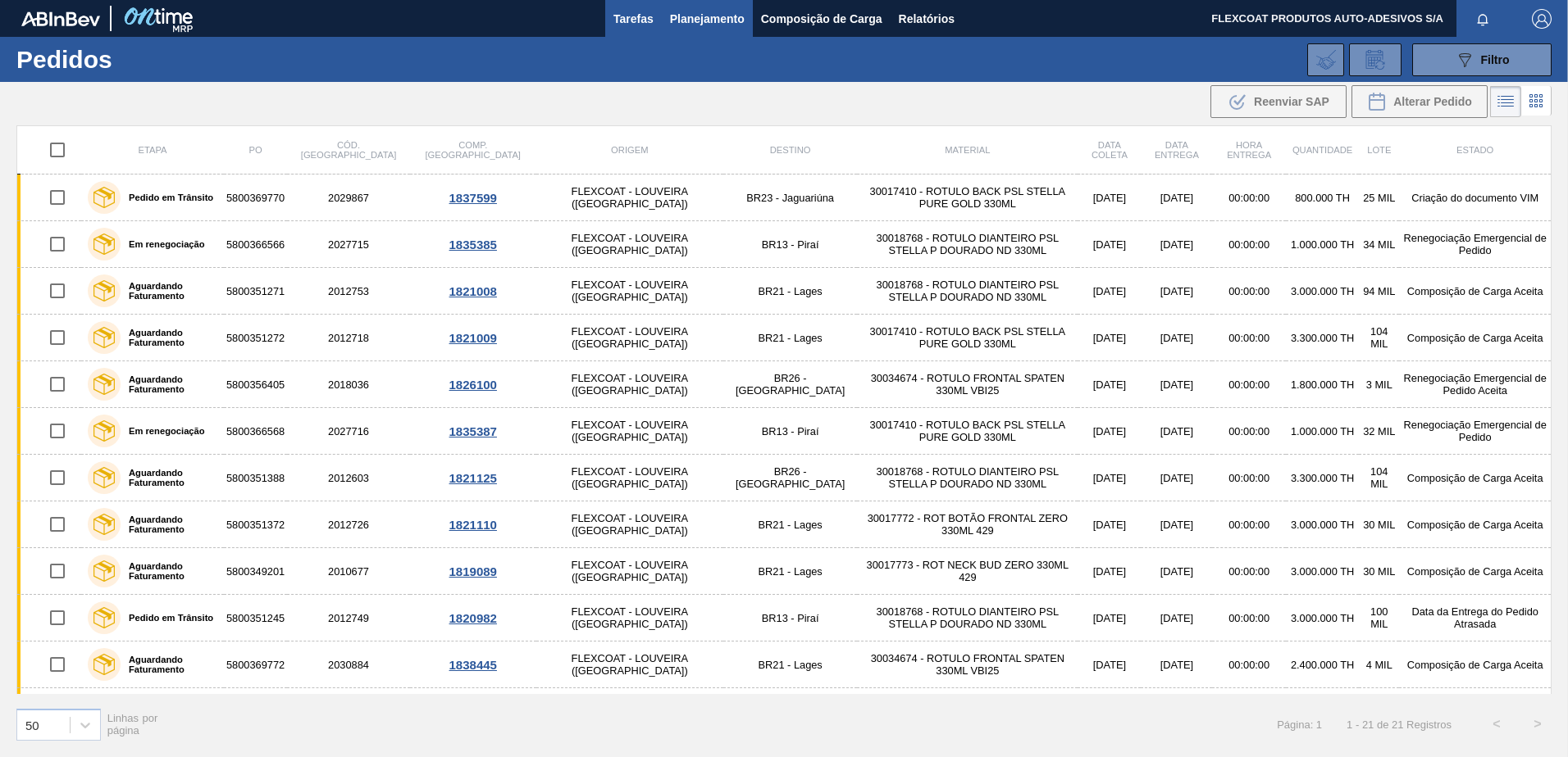
click at [643, 11] on span "Tarefas" at bounding box center [633, 19] width 41 height 20
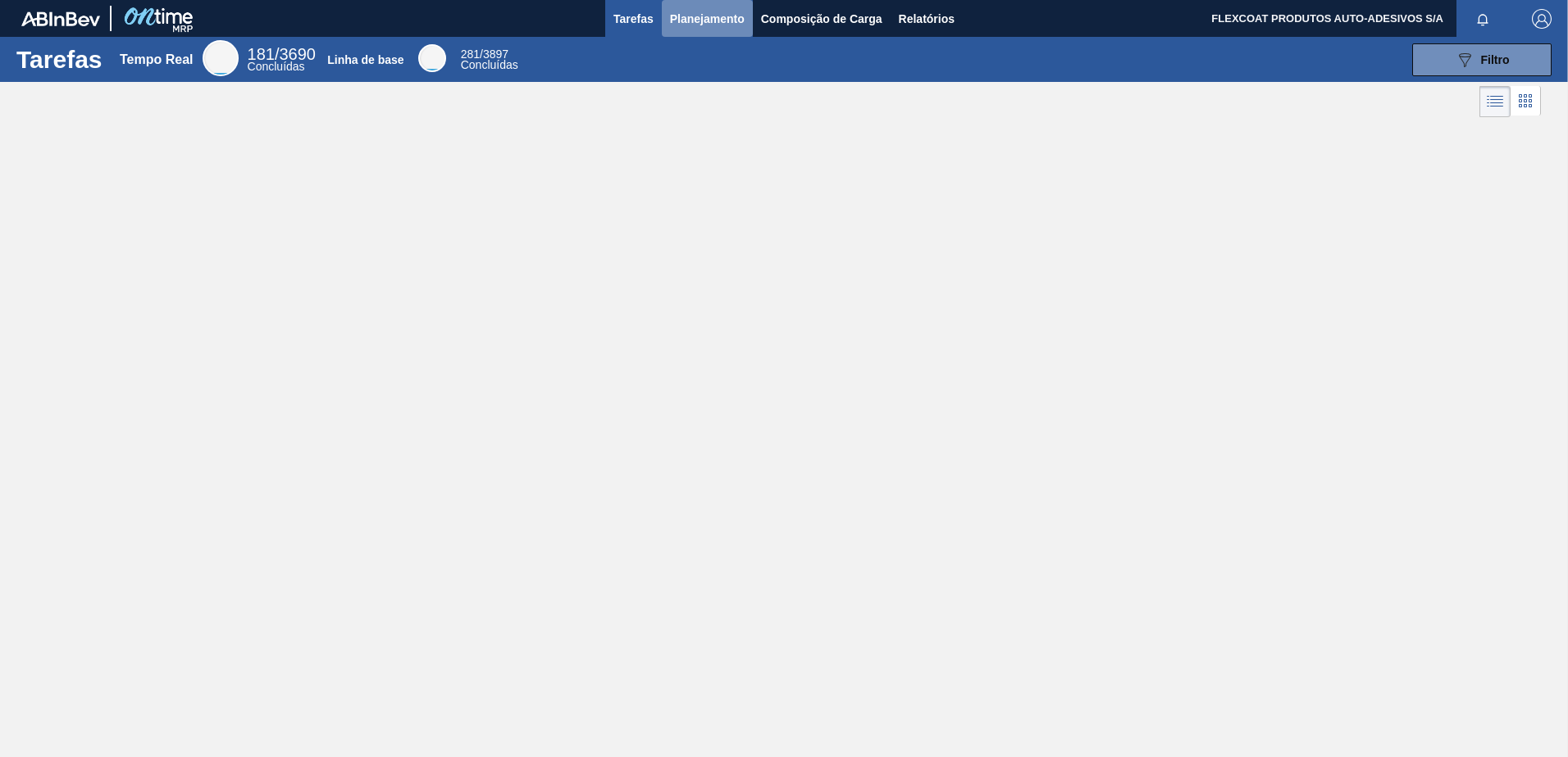
click at [690, 12] on span "Planejamento" at bounding box center [707, 19] width 74 height 20
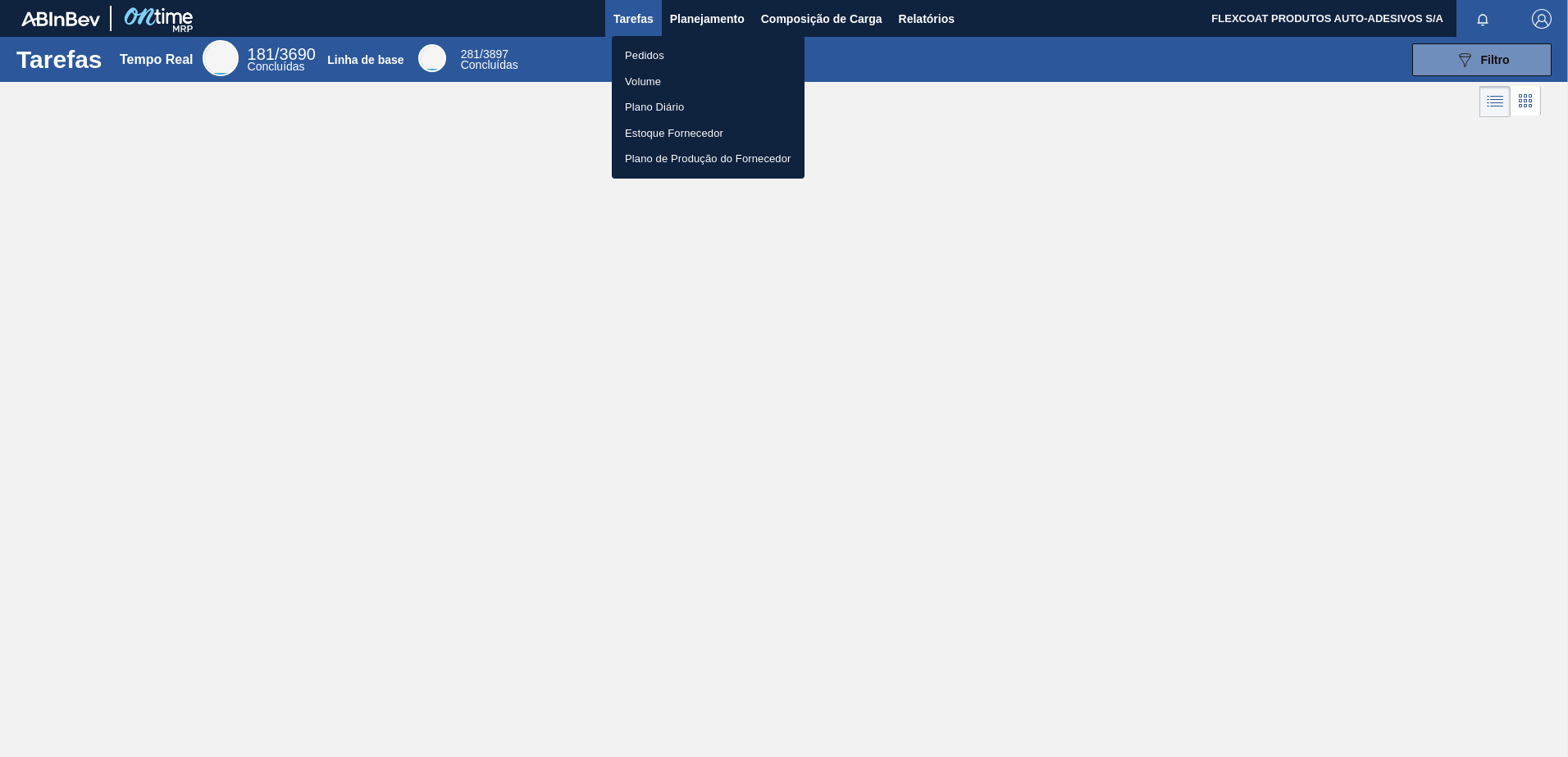
click at [650, 55] on li "Pedidos" at bounding box center [708, 55] width 193 height 27
